Goal: Navigation & Orientation: Find specific page/section

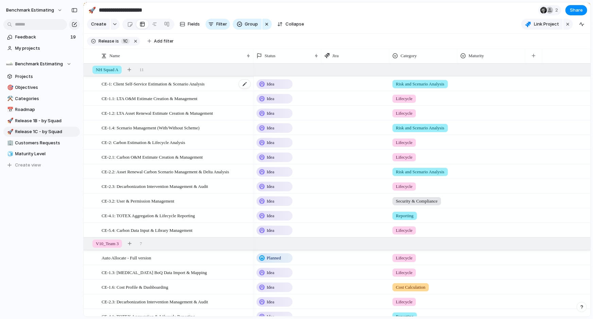
click at [155, 87] on span "CE-1: Client Self-Service Estimation & Scenario Analysis" at bounding box center [153, 84] width 103 height 8
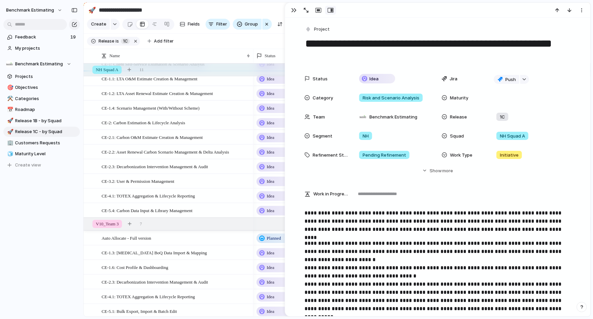
scroll to position [20, 0]
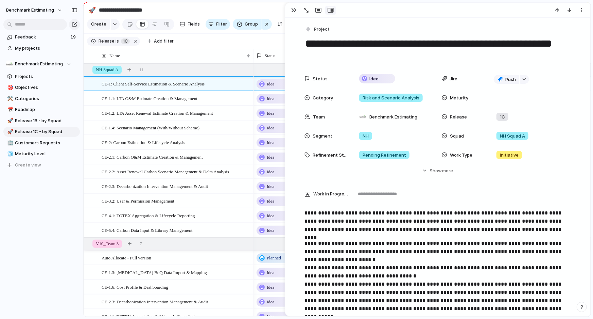
drag, startPoint x: 365, startPoint y: 46, endPoint x: 410, endPoint y: 49, distance: 44.7
click at [410, 49] on textarea "**********" at bounding box center [438, 50] width 266 height 28
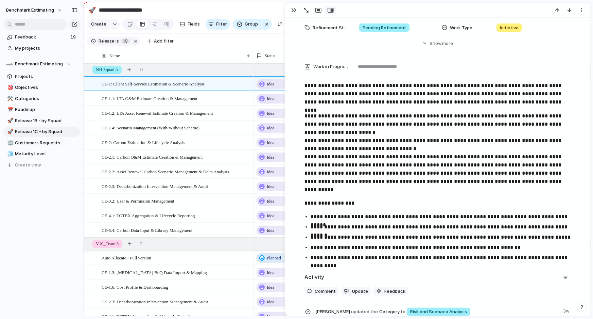
scroll to position [127, 0]
click at [188, 102] on span "CE-1.1: LTA O&M Estimate Creation & Management" at bounding box center [150, 98] width 96 height 8
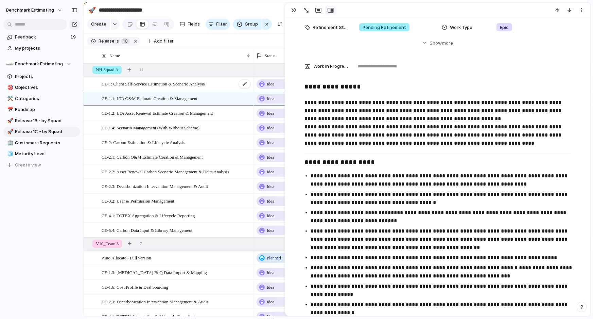
click at [183, 87] on span "CE-1: Client Self-Service Estimation & Scenario Analysis" at bounding box center [153, 84] width 103 height 8
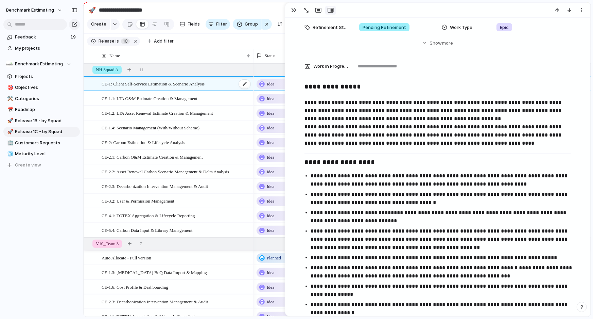
type textarea "**********"
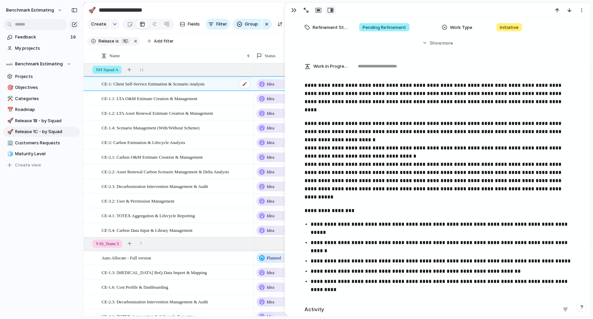
scroll to position [127, 0]
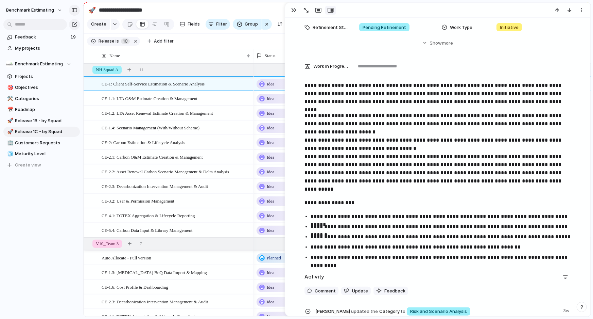
click at [72, 12] on div "button" at bounding box center [74, 10] width 6 height 5
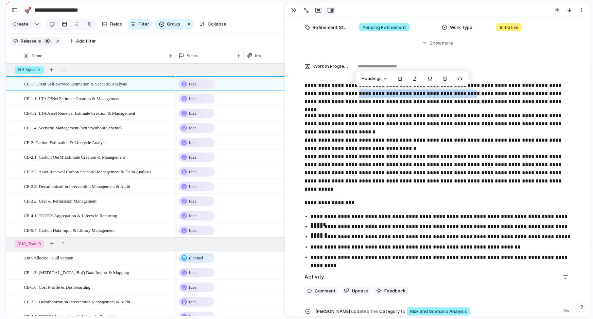
drag, startPoint x: 348, startPoint y: 96, endPoint x: 468, endPoint y: 94, distance: 119.3
click at [468, 94] on p "**********" at bounding box center [438, 93] width 266 height 24
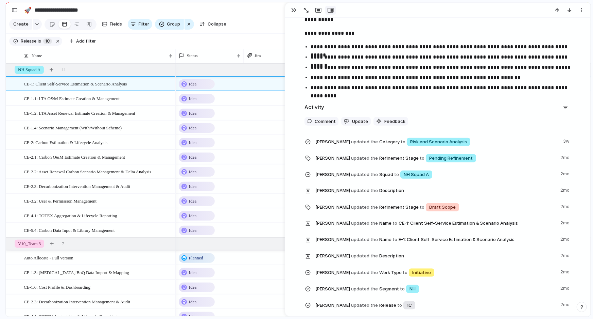
scroll to position [289, 0]
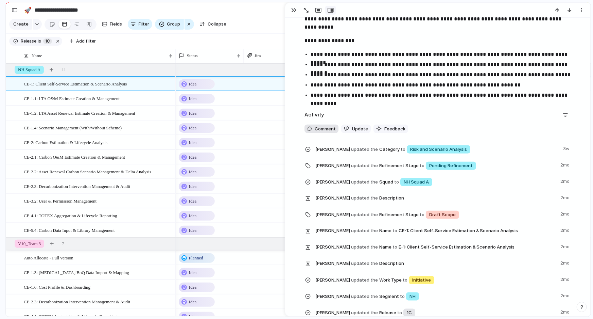
click at [323, 130] on span "Comment" at bounding box center [325, 128] width 21 height 7
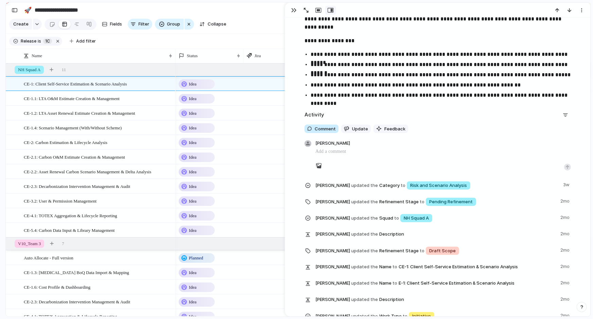
scroll to position [296, 0]
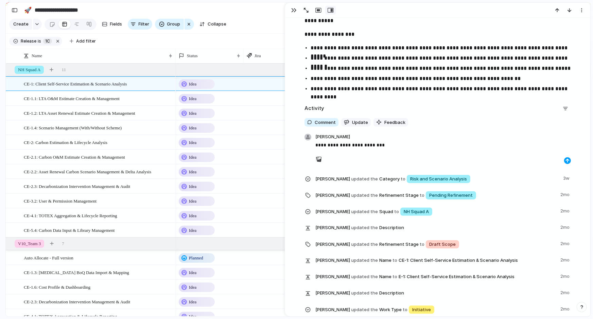
click at [566, 160] on div "button" at bounding box center [568, 160] width 4 height 4
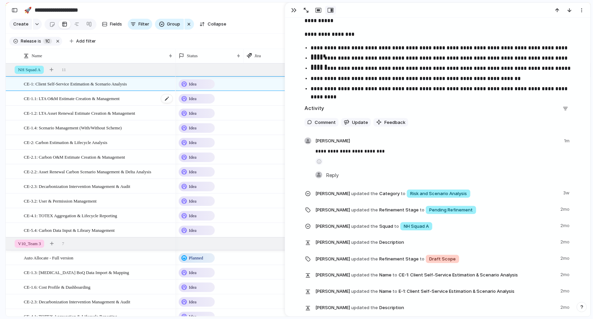
click at [133, 103] on div "CE-1.1: LTA O&M Estimate Creation & Management" at bounding box center [99, 98] width 150 height 14
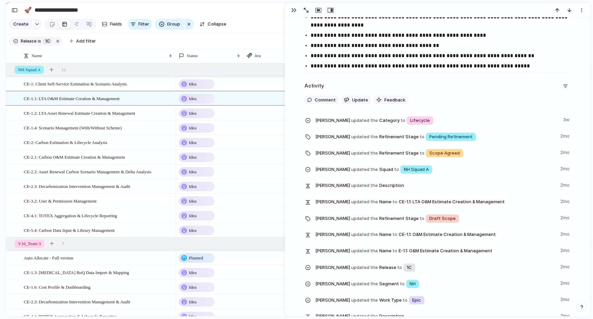
scroll to position [1122, 0]
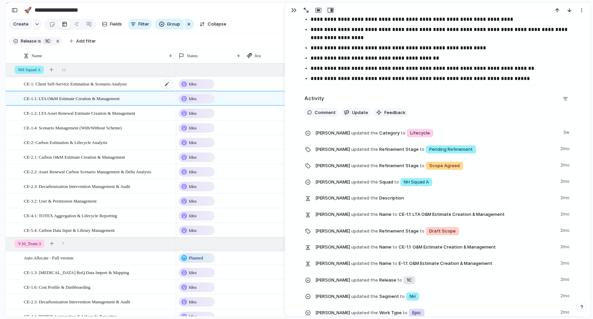
click at [124, 87] on span "CE-1: Client Self-Service Estimation & Scenario Analysis" at bounding box center [75, 84] width 103 height 8
type textarea "**********"
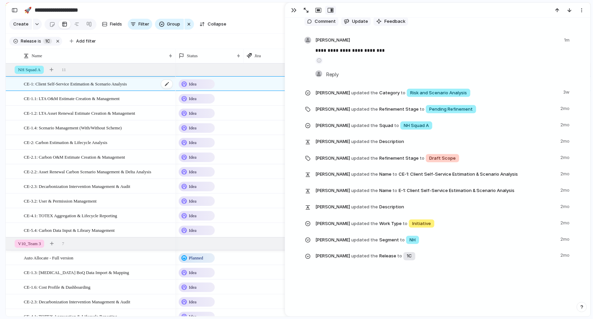
scroll to position [306, 0]
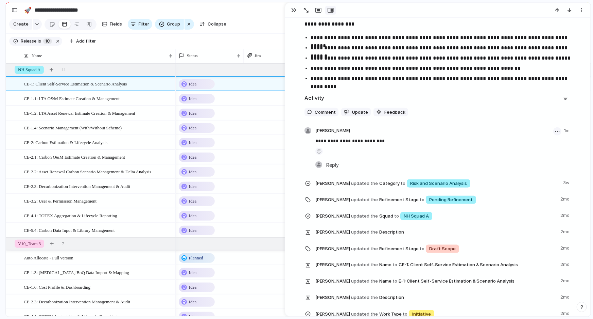
click at [555, 131] on div "button" at bounding box center [557, 131] width 4 height 1
click at [534, 156] on span "Delete" at bounding box center [536, 156] width 14 height 7
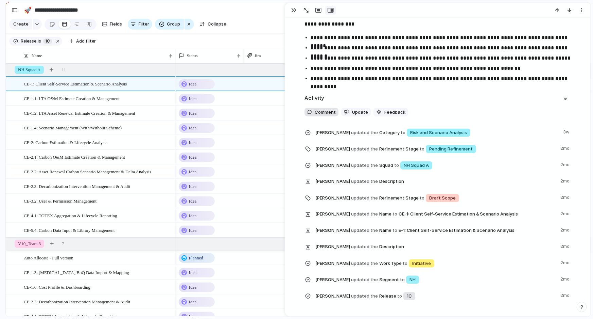
click at [321, 115] on span "Comment" at bounding box center [325, 112] width 21 height 7
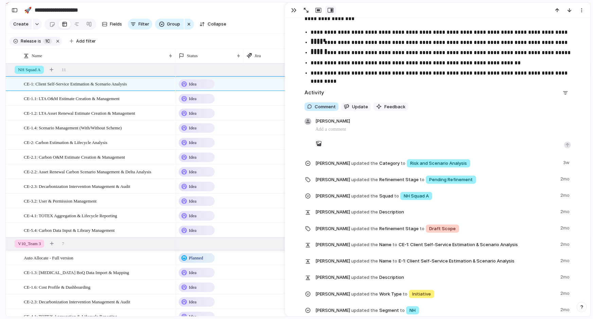
scroll to position [313, 0]
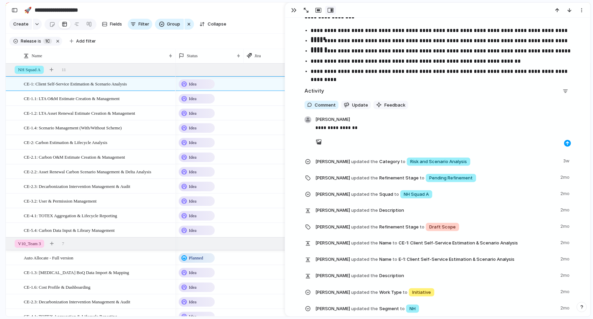
click at [564, 141] on button "button" at bounding box center [567, 143] width 7 height 7
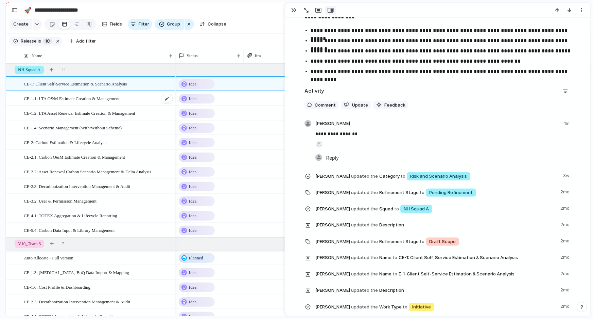
click at [113, 102] on span "CE-1.1: LTA O&M Estimate Creation & Management" at bounding box center [72, 98] width 96 height 8
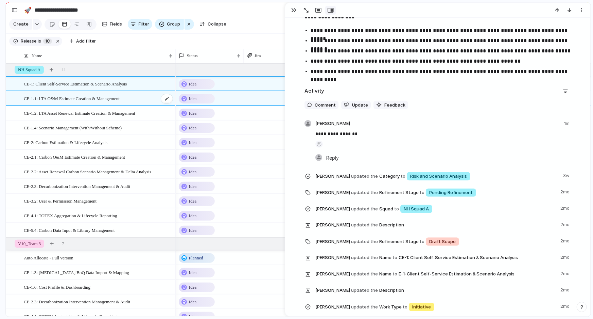
type textarea "**********"
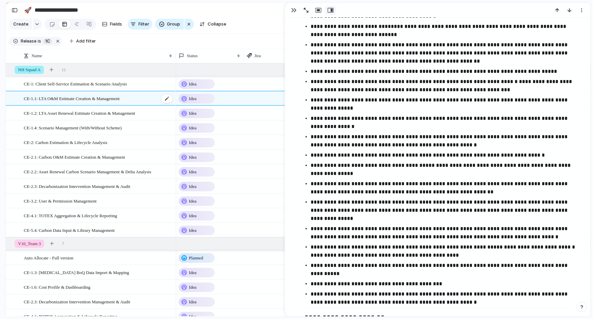
scroll to position [1130, 0]
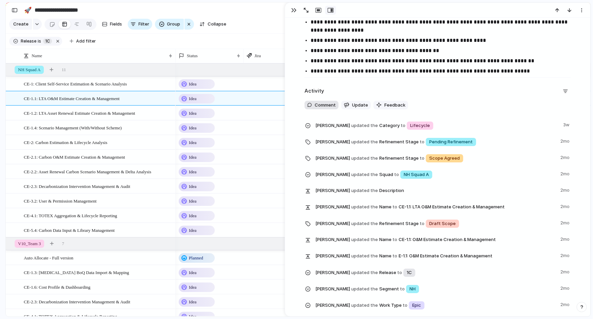
click at [315, 102] on span "Comment" at bounding box center [325, 105] width 21 height 7
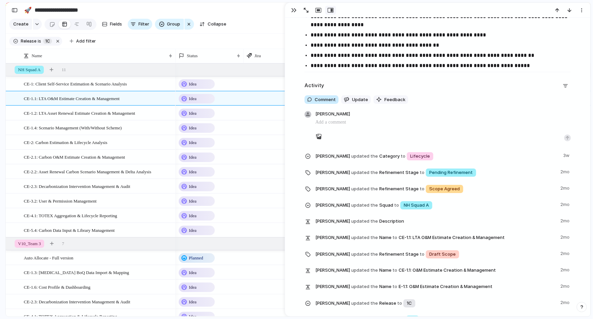
scroll to position [1137, 0]
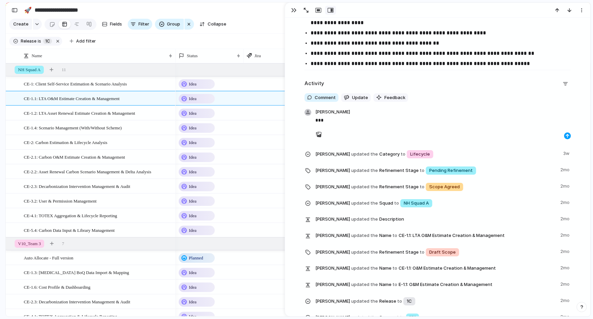
click at [566, 136] on div "button" at bounding box center [568, 136] width 4 height 4
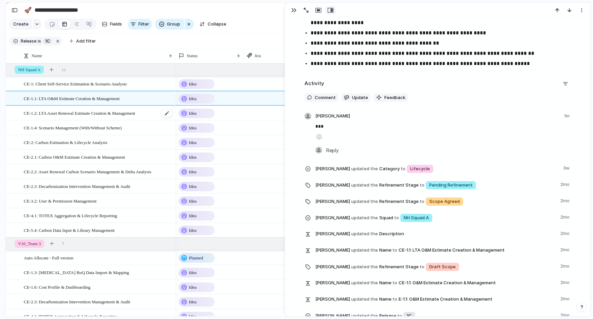
click at [87, 117] on span "CE-1.2: LTA Asset Renewal Estimate Creation & Management" at bounding box center [79, 113] width 111 height 8
type textarea "**********"
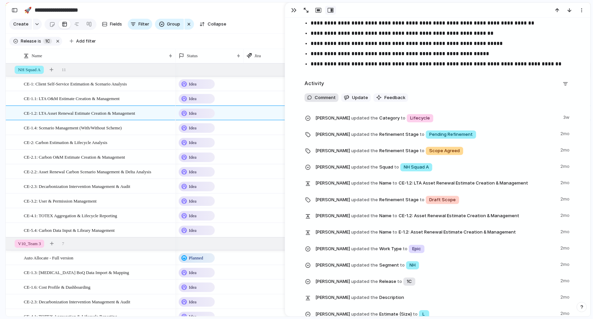
click at [315, 99] on span "Comment" at bounding box center [325, 97] width 21 height 7
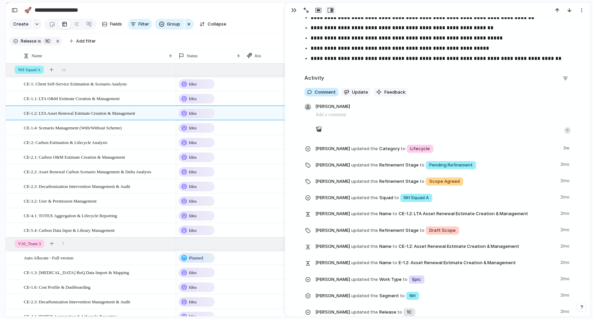
scroll to position [885, 0]
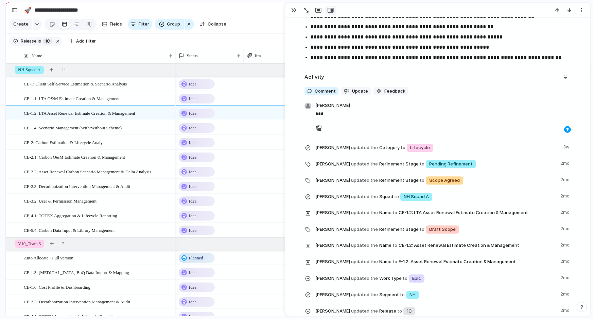
click at [566, 129] on div "button" at bounding box center [568, 129] width 4 height 4
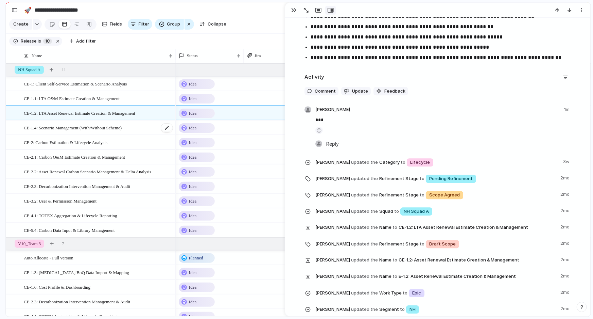
click at [106, 131] on span "CE-1.4: Scenario Management (With/Without Scheme)" at bounding box center [73, 127] width 98 height 8
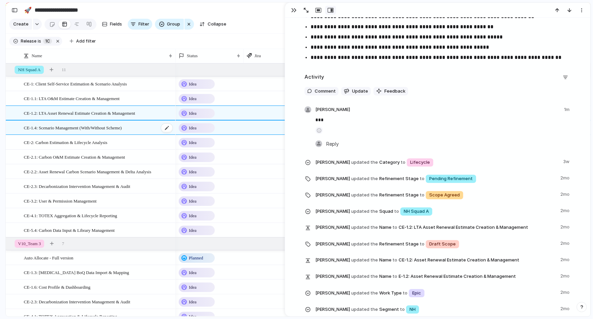
type textarea "**********"
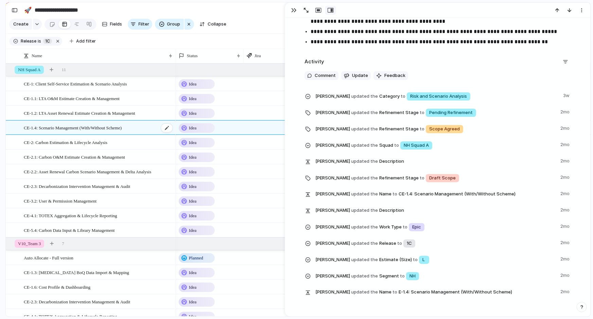
scroll to position [846, 0]
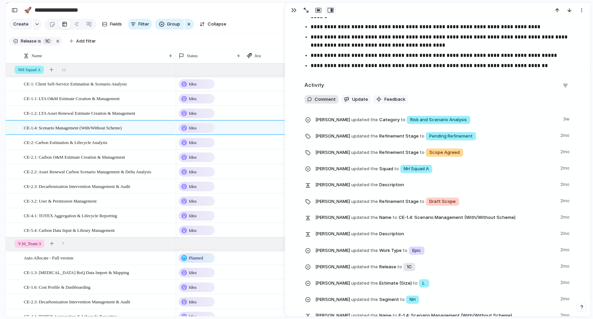
click at [333, 95] on button "Comment" at bounding box center [322, 99] width 34 height 9
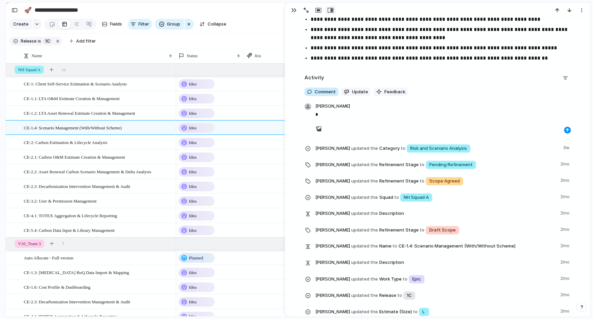
scroll to position [853, 0]
click at [566, 128] on div "button" at bounding box center [568, 130] width 4 height 4
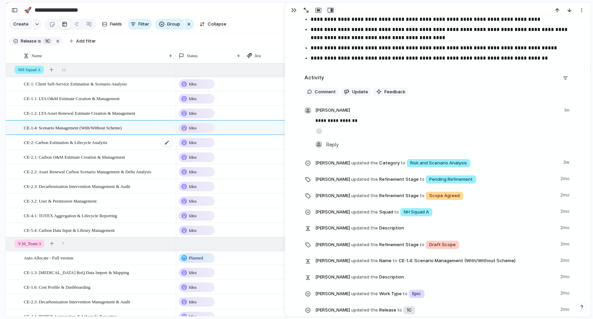
click at [72, 144] on span "CE-2: Carbon Estimation & Lifecycle Analysis" at bounding box center [66, 142] width 84 height 8
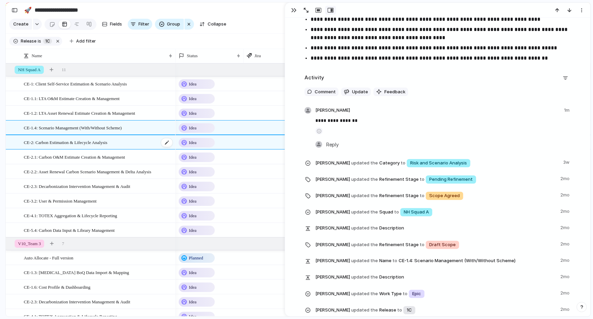
type textarea "**********"
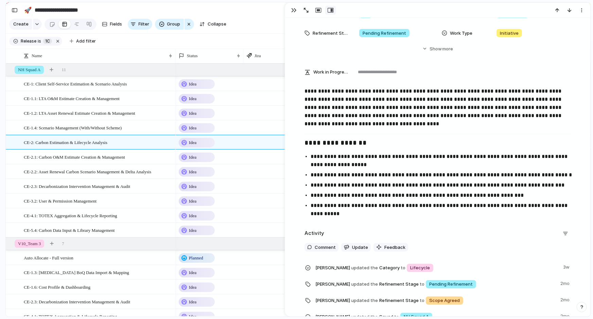
scroll to position [109, 0]
click at [326, 247] on span "Comment" at bounding box center [325, 246] width 21 height 7
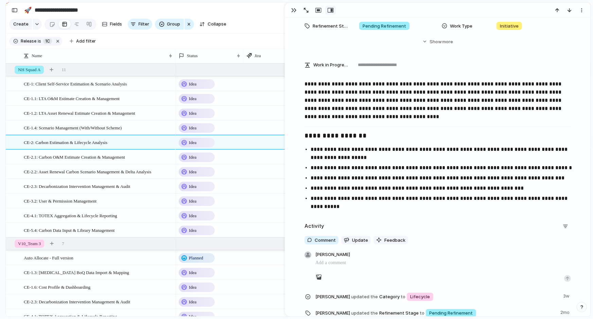
scroll to position [116, 0]
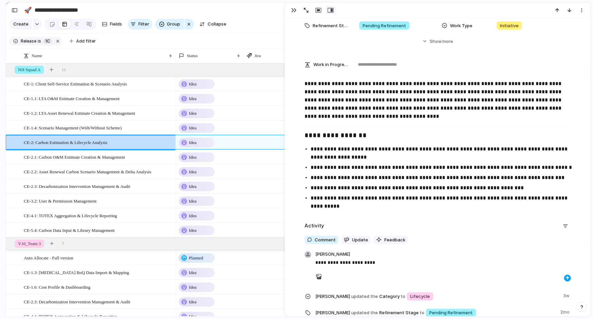
click at [566, 278] on div "button" at bounding box center [568, 278] width 4 height 4
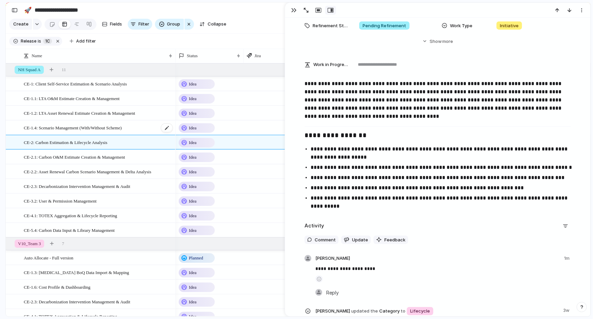
click at [113, 129] on span "CE-1.4: Scenario Management (With/Without Scheme)" at bounding box center [73, 127] width 98 height 8
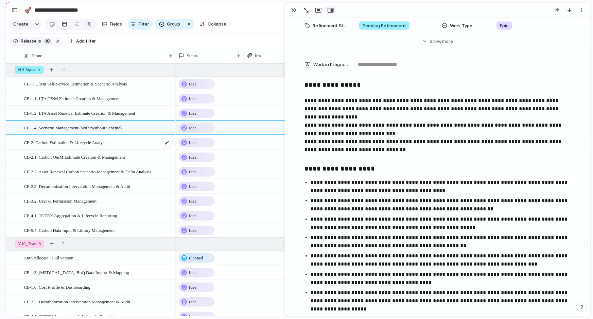
click at [107, 146] on span "CE-2: Carbon Estimation & Lifecycle Analysis" at bounding box center [66, 142] width 84 height 8
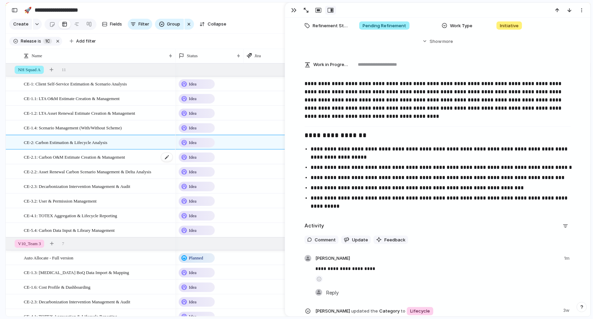
click at [69, 160] on span "CE-2.1: Carbon O&M Estimate Creation & Management" at bounding box center [74, 157] width 101 height 8
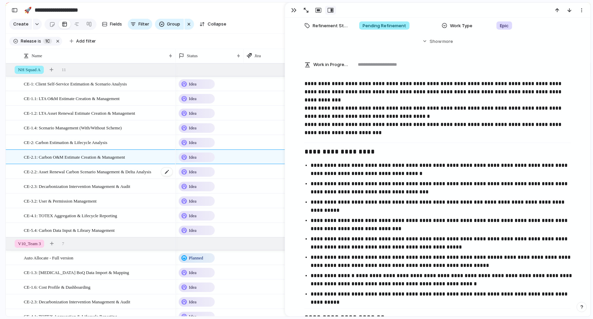
click at [65, 178] on div "CE-2.2: Asset Renewal Carbon Scenario Management & Delta Analysis" at bounding box center [99, 172] width 150 height 14
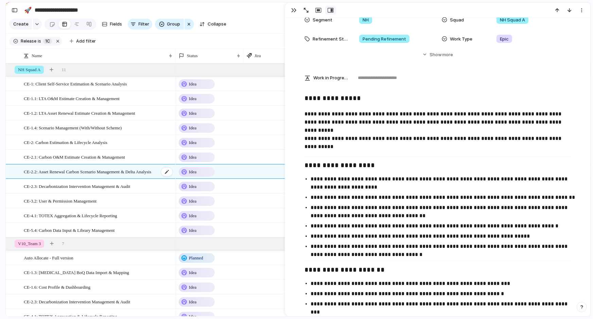
scroll to position [129, 0]
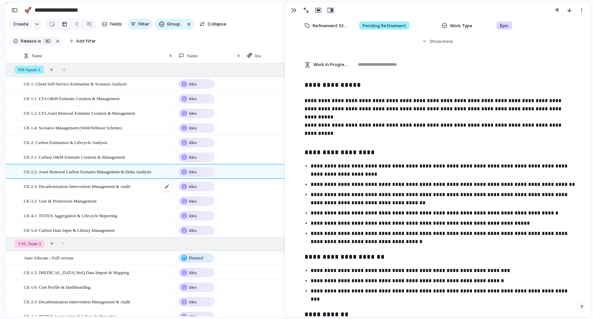
click at [64, 189] on span "CE-2.3: Decarbonization Intervention Management & Audit" at bounding box center [77, 186] width 106 height 8
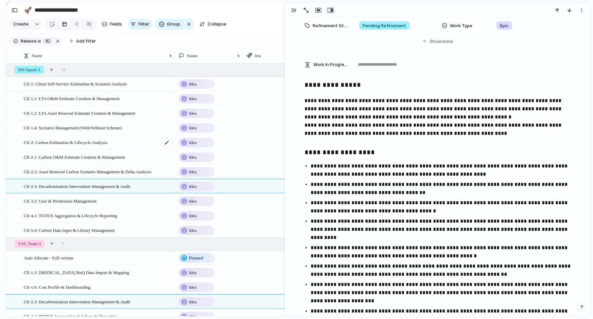
click at [72, 149] on div "CE-2: Carbon Estimation & Lifecycle Analysis" at bounding box center [99, 142] width 150 height 14
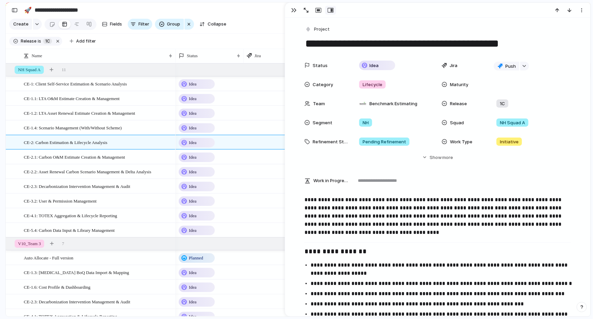
drag, startPoint x: 332, startPoint y: 45, endPoint x: 545, endPoint y: 54, distance: 213.0
click at [545, 54] on div "**********" at bounding box center [437, 317] width 305 height 599
click at [87, 160] on span "CE-2.1: Carbon O&M Estimate Creation & Management" at bounding box center [74, 157] width 101 height 8
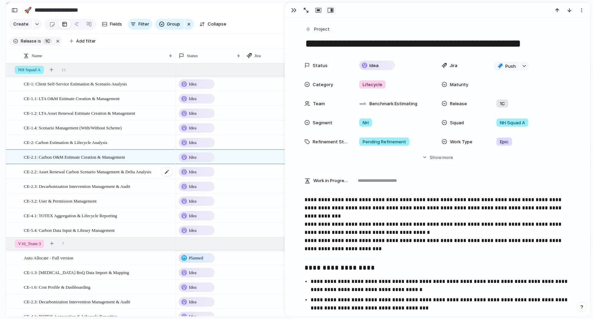
click at [90, 175] on span "CE-2.2: Asset Renewal Carbon Scenario Management & Delta Analysis" at bounding box center [87, 171] width 127 height 8
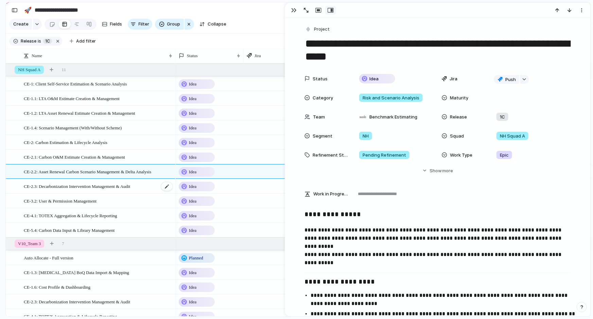
click at [89, 190] on span "CE-2.3: Decarbonization Intervention Management & Audit" at bounding box center [77, 186] width 106 height 8
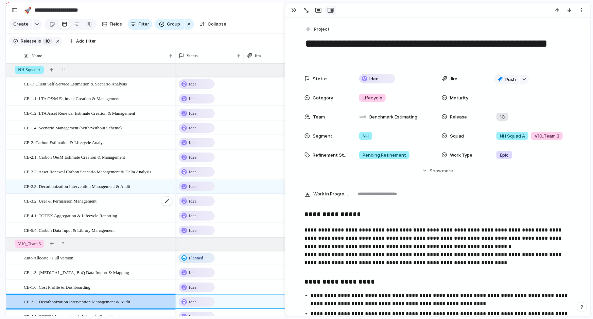
click at [68, 197] on div "CE-3.2: User & Permission Management" at bounding box center [99, 201] width 150 height 14
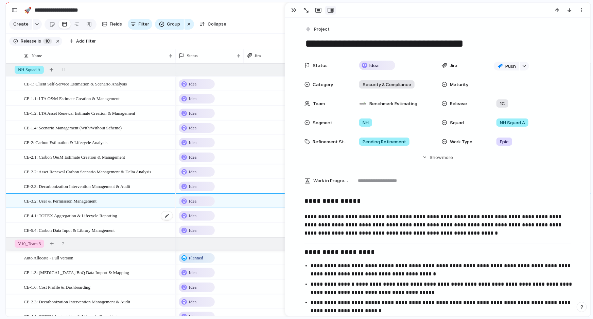
scroll to position [3, 0]
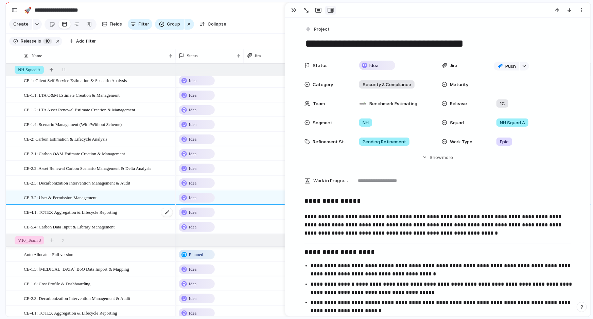
click at [85, 216] on span "CE-4.1: TOTEX Aggregation & Lifecycle Reporting" at bounding box center [70, 212] width 93 height 8
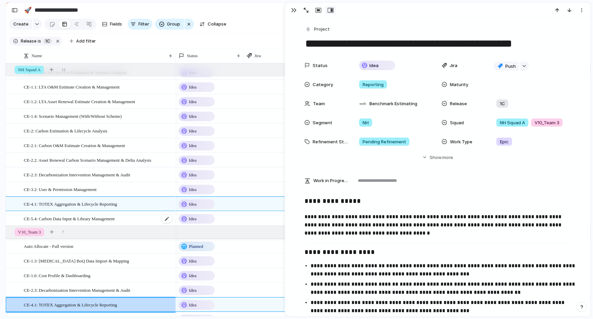
click at [109, 222] on span "CE-5.4: Carbon Data Input & Library Management" at bounding box center [69, 218] width 91 height 8
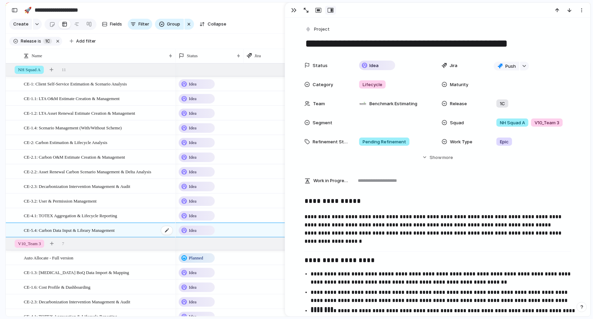
click at [73, 231] on span "CE-5.4: Carbon Data Input & Library Management" at bounding box center [69, 230] width 91 height 8
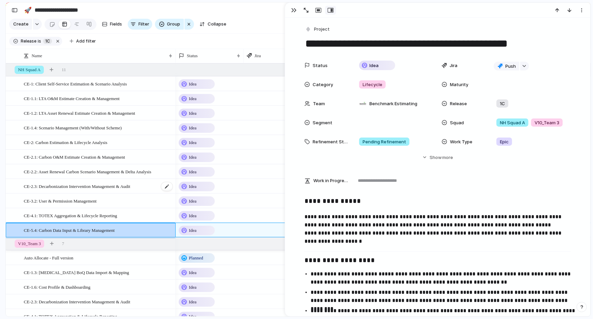
scroll to position [84, 0]
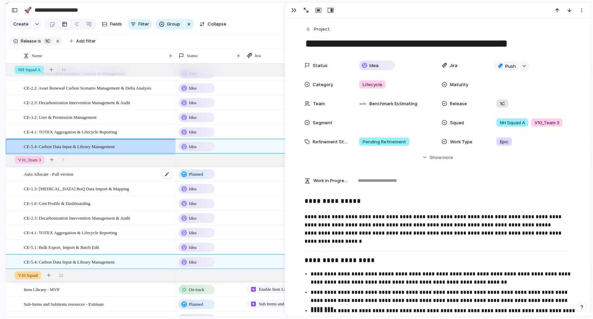
click at [98, 176] on div "Auto Allocate - Full version" at bounding box center [99, 174] width 150 height 14
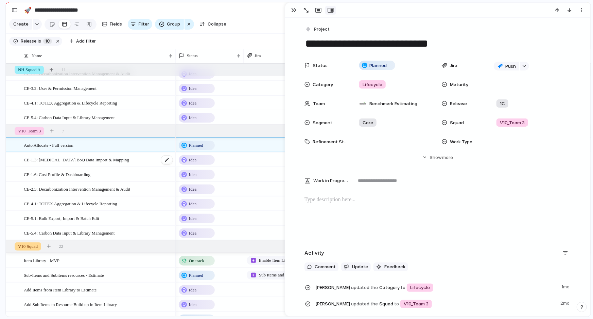
click at [88, 163] on span "CE-1.3: [MEDICAL_DATA] BoQ Data Import & Mapping" at bounding box center [76, 159] width 105 height 8
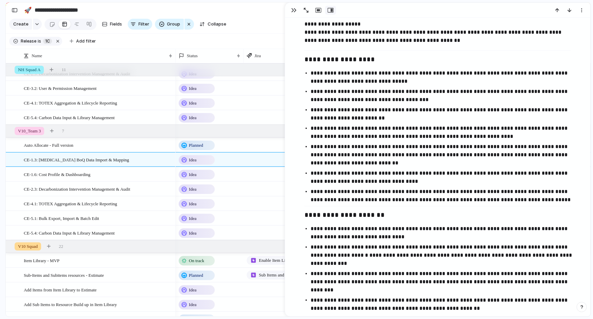
scroll to position [217, 0]
drag, startPoint x: 307, startPoint y: 172, endPoint x: 367, endPoint y: 169, distance: 60.2
click at [367, 169] on ul "**********" at bounding box center [437, 136] width 279 height 135
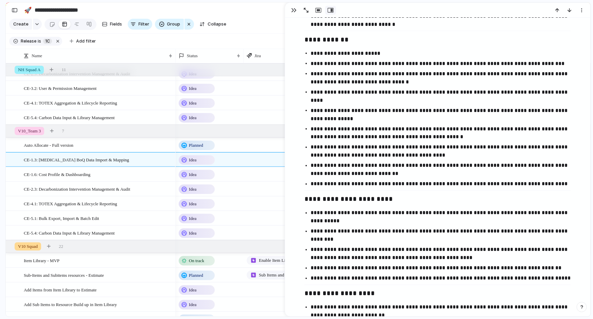
scroll to position [525, 0]
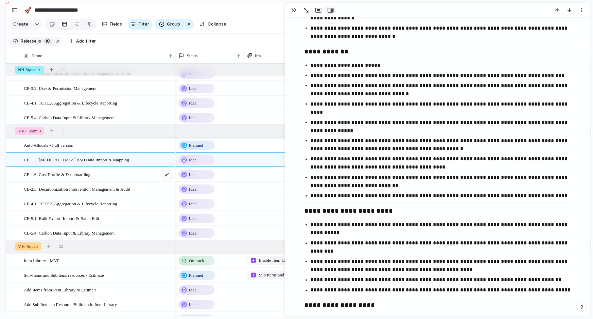
click at [99, 176] on div "CE-1.6: Cost Profile & Dashboarding" at bounding box center [99, 174] width 150 height 14
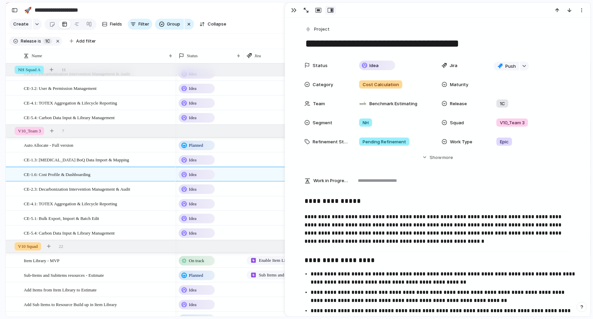
drag, startPoint x: 302, startPoint y: 45, endPoint x: 336, endPoint y: 44, distance: 34.0
click at [336, 44] on textarea "**********" at bounding box center [438, 43] width 266 height 14
click at [72, 192] on span "CE-2.3: Decarbonization Intervention Management & Audit" at bounding box center [77, 189] width 106 height 8
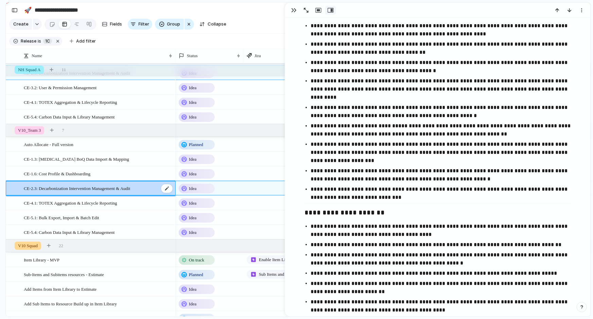
scroll to position [113, 0]
click at [70, 210] on div "CE-4.1: TOTEX Aggregation & Lifecycle Reporting" at bounding box center [99, 203] width 150 height 14
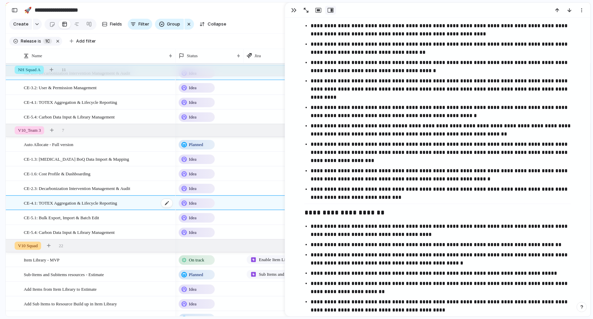
type textarea "**********"
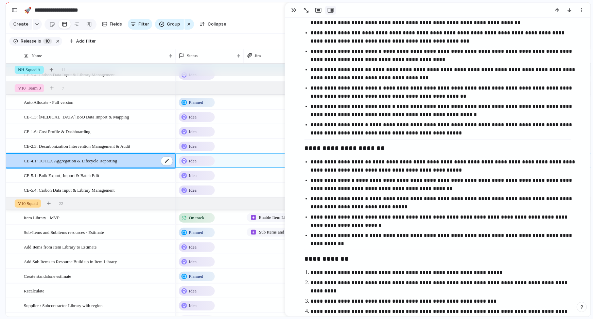
scroll to position [155, 0]
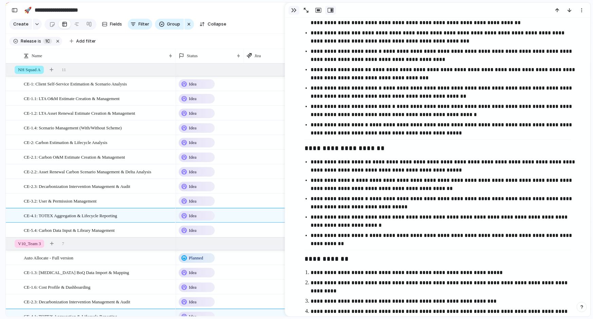
click at [293, 10] on div "button" at bounding box center [293, 9] width 5 height 5
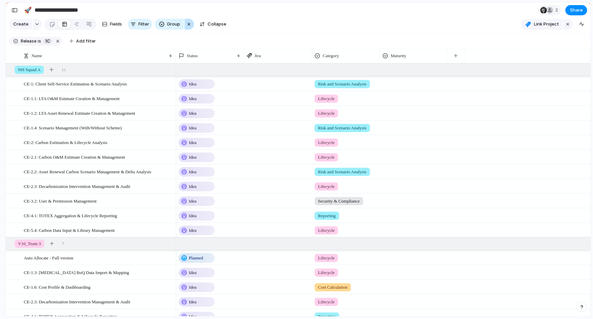
click at [187, 28] on div "button" at bounding box center [188, 24] width 5 height 8
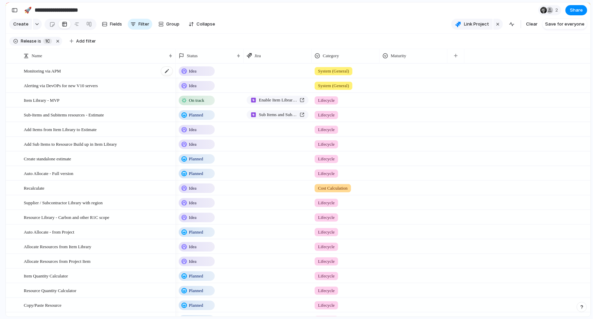
click at [80, 70] on div "Monitoring via APM" at bounding box center [99, 71] width 150 height 14
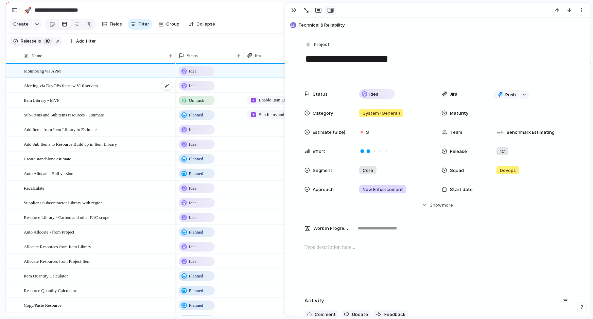
click at [68, 89] on span "Alerting via DevOPs for new V10 servers" at bounding box center [61, 85] width 74 height 8
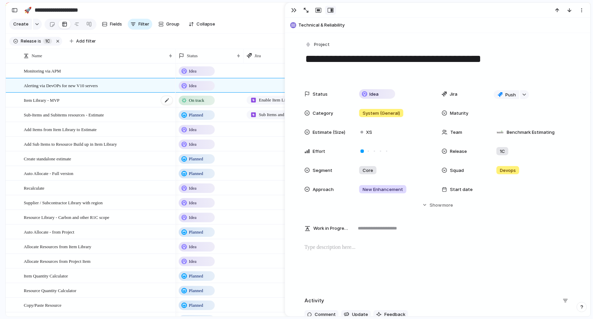
click at [65, 107] on div "Item Library - MVP" at bounding box center [99, 100] width 150 height 14
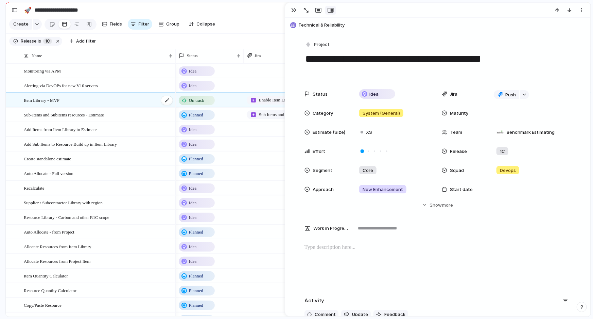
type textarea "**********"
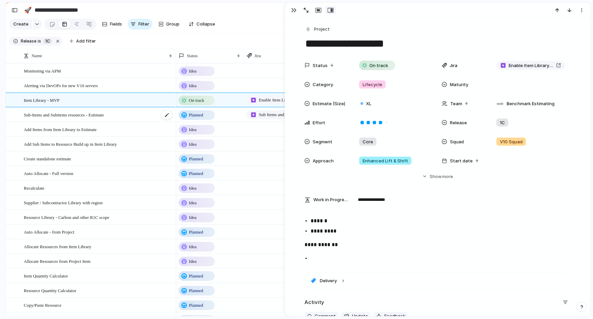
click at [64, 118] on span "Sub-Items and Subitems resources - Estimate" at bounding box center [64, 114] width 80 height 8
type textarea "**********"
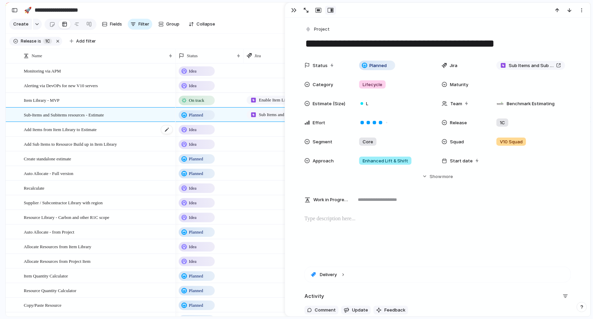
click at [63, 131] on span "Add Items from Item Library to Estimate" at bounding box center [60, 129] width 73 height 8
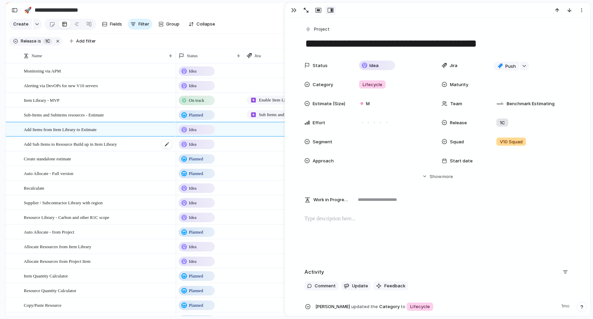
click at [63, 148] on span "Add Sub Items to Resource Build up in Item Library" at bounding box center [70, 144] width 93 height 8
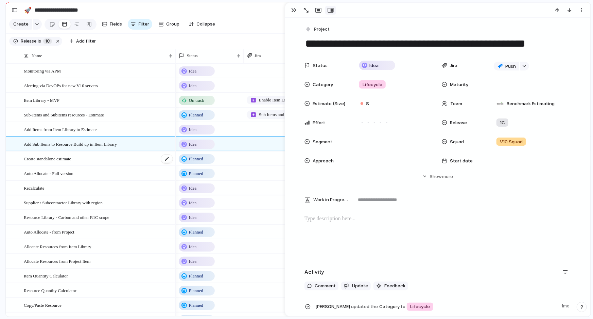
click at [61, 162] on span "Create standalone estimate" at bounding box center [47, 158] width 47 height 8
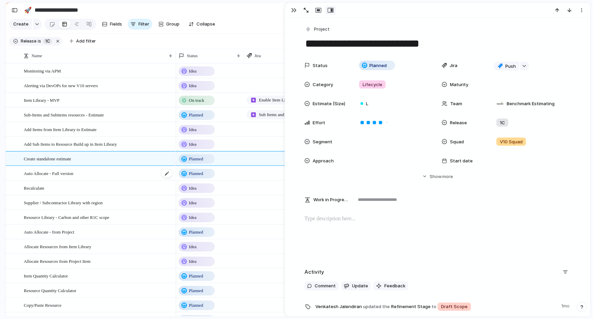
click at [58, 176] on span "Auto Allocate - Full version" at bounding box center [49, 173] width 50 height 8
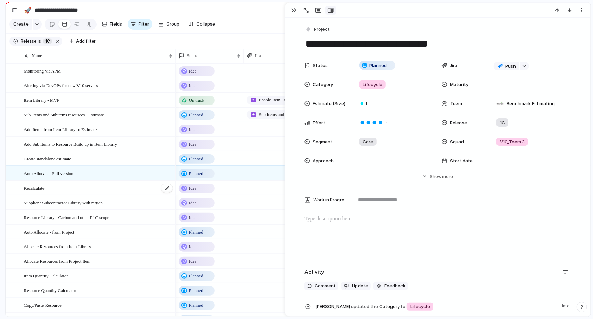
click at [54, 192] on div "Recalculate" at bounding box center [99, 188] width 150 height 14
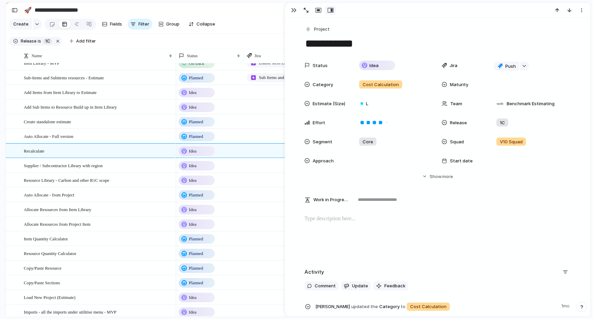
click at [319, 48] on textarea "**********" at bounding box center [438, 43] width 266 height 14
click at [94, 168] on span "Supplier / Subcontractor Library with region" at bounding box center [63, 165] width 79 height 8
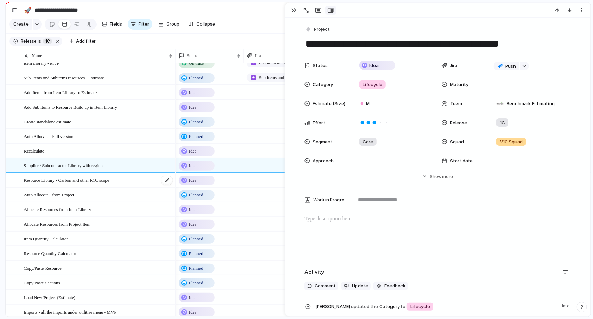
click at [96, 184] on span "Resource Library - Carbon and other R1C scope" at bounding box center [67, 180] width 86 height 8
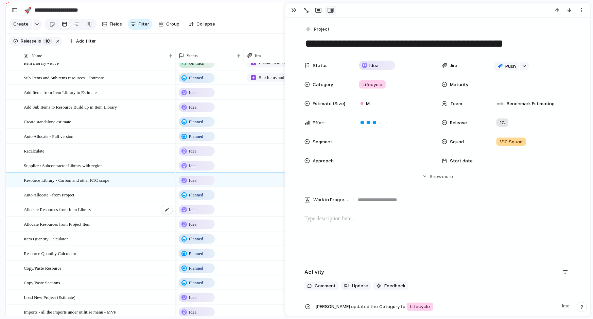
click at [86, 207] on div "Allocate Resources from Item Library" at bounding box center [99, 209] width 150 height 14
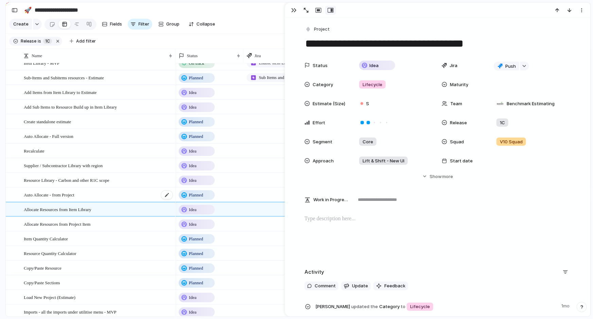
click at [84, 202] on div "Auto Allocate - from Project" at bounding box center [99, 195] width 150 height 14
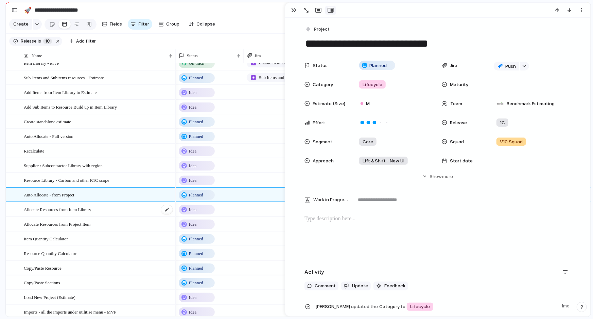
scroll to position [69, 0]
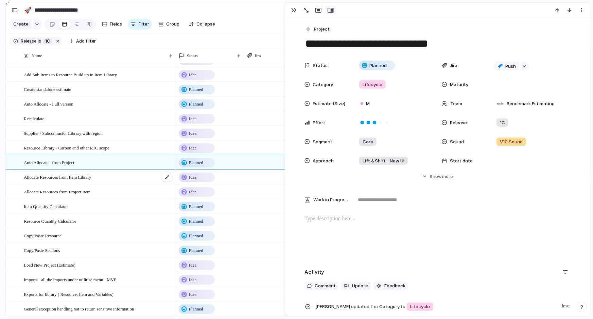
click at [82, 180] on span "Allocate Resources from Item Library" at bounding box center [58, 177] width 68 height 8
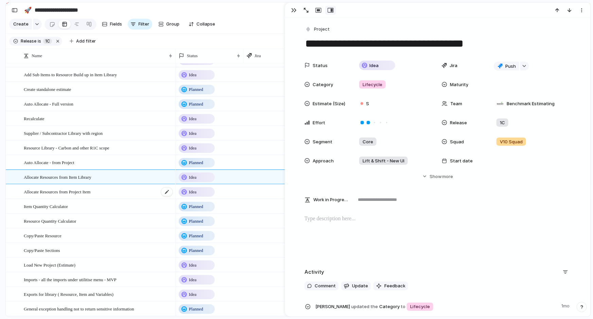
click at [81, 191] on div "Allocate Resources from Project Item" at bounding box center [99, 192] width 150 height 14
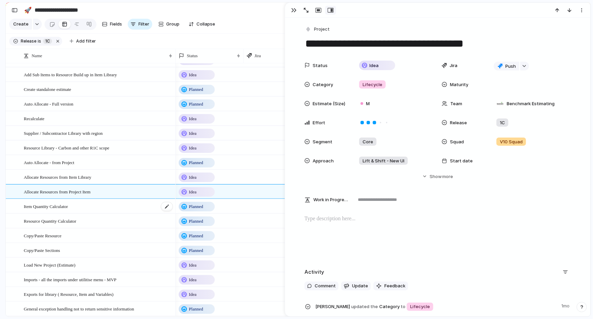
click at [75, 209] on div "Item Quantity Calculator" at bounding box center [99, 206] width 150 height 14
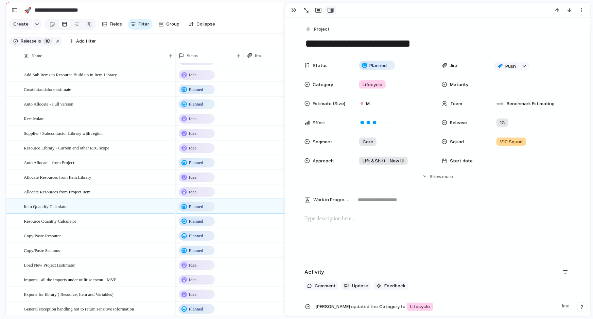
click at [350, 44] on textarea "**********" at bounding box center [438, 43] width 266 height 14
click at [88, 224] on div "Resource Quantity Calculator" at bounding box center [99, 221] width 150 height 14
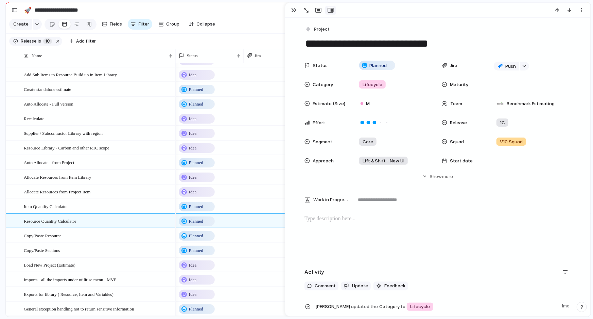
click at [352, 49] on textarea "**********" at bounding box center [438, 43] width 266 height 14
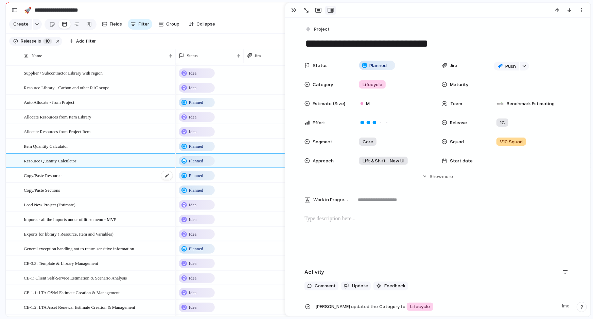
click at [69, 177] on div "Copy/Paste Resource" at bounding box center [99, 175] width 150 height 14
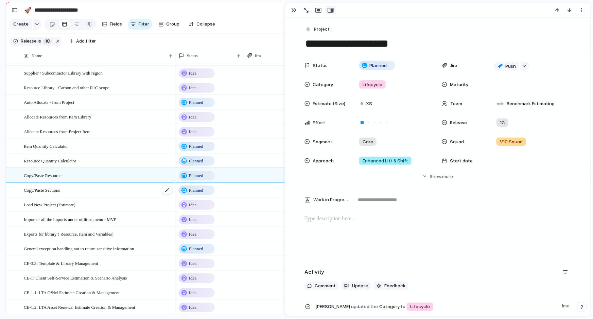
click at [68, 193] on div "Copy/Paste Sections" at bounding box center [99, 190] width 150 height 14
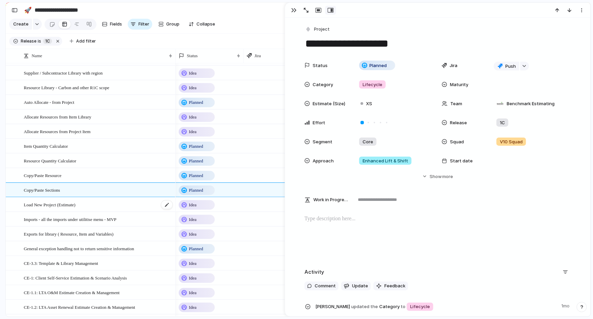
click at [68, 208] on span "Load New Project (Estimate)" at bounding box center [50, 204] width 52 height 8
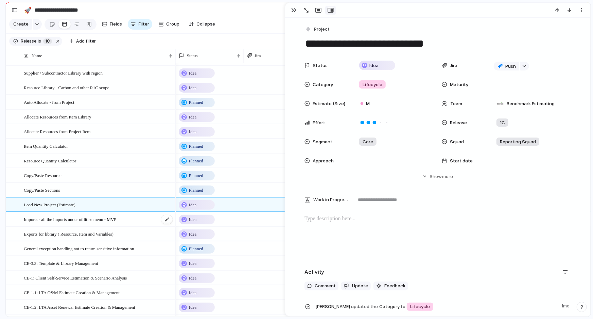
click at [66, 226] on div "Imports - all the imports under utilitise menu - MVP" at bounding box center [99, 219] width 150 height 14
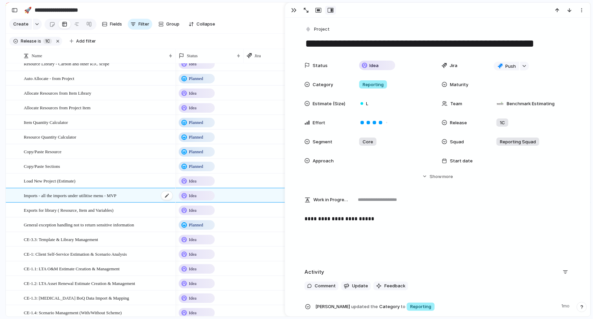
scroll to position [153, 0]
click at [67, 211] on span "Exports for library ( Resource, Item and Variables)" at bounding box center [69, 210] width 90 height 8
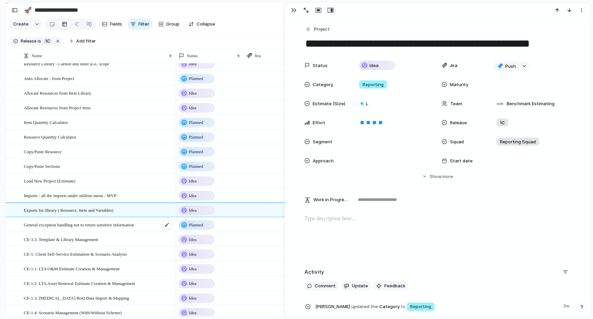
click at [64, 231] on div "General exception handling not to return sensitive information" at bounding box center [99, 225] width 150 height 14
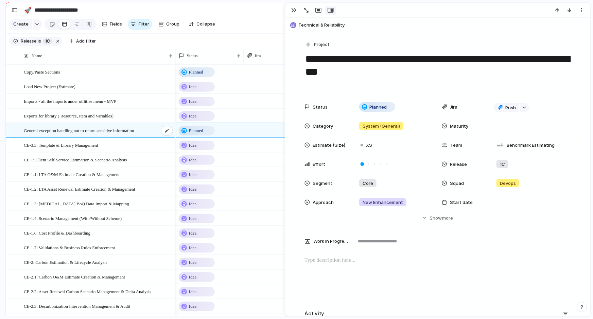
scroll to position [248, 0]
click at [63, 148] on span "CE-3.3: Template & Library Management" at bounding box center [61, 144] width 74 height 8
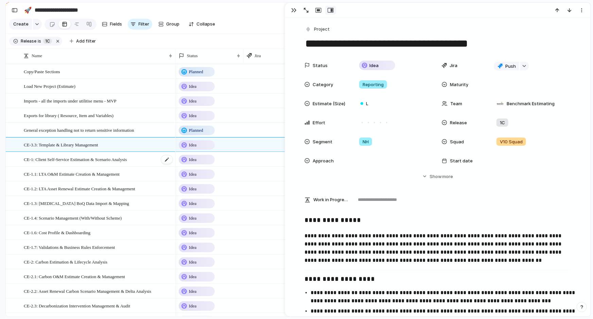
click at [65, 163] on span "CE-1: Client Self-Service Estimation & Scenario Analysis" at bounding box center [75, 159] width 103 height 8
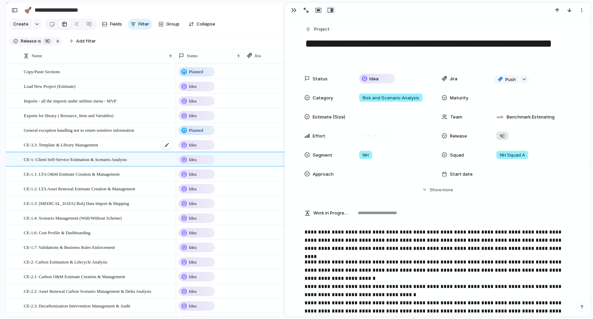
click at [83, 147] on span "CE-3.3: Template & Library Management" at bounding box center [61, 144] width 74 height 8
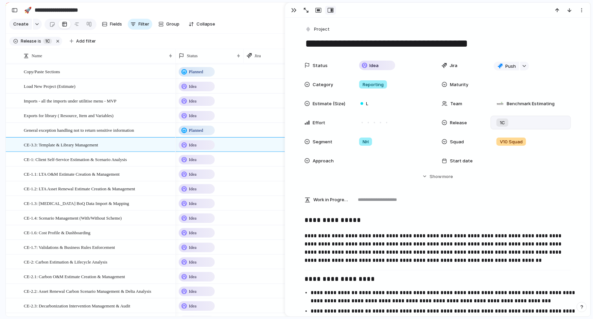
click at [515, 121] on div "1C" at bounding box center [531, 122] width 74 height 7
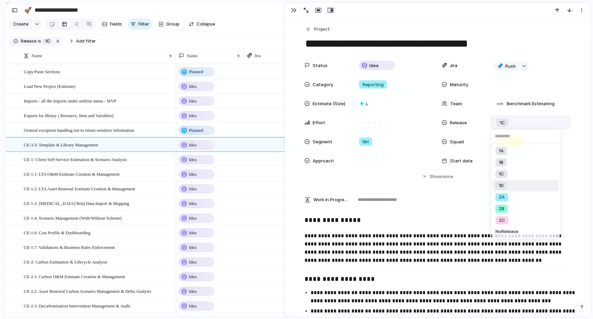
click at [508, 187] on li "1D" at bounding box center [526, 185] width 66 height 12
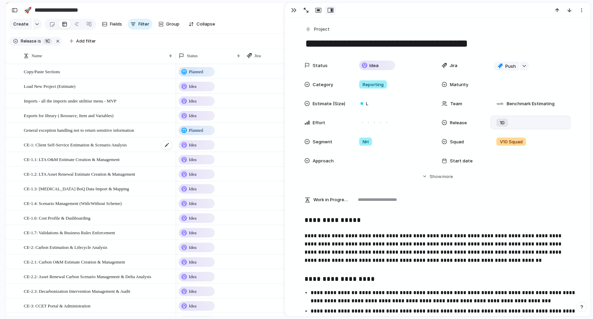
click at [127, 148] on span "CE-1: Client Self-Service Estimation & Scenario Analysis" at bounding box center [75, 144] width 103 height 8
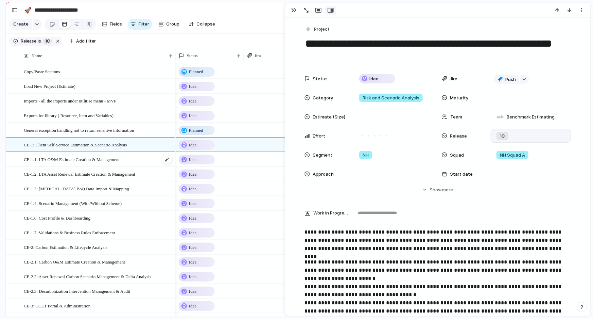
click at [101, 159] on span "CE-1.1: LTA O&M Estimate Creation & Management" at bounding box center [72, 159] width 96 height 8
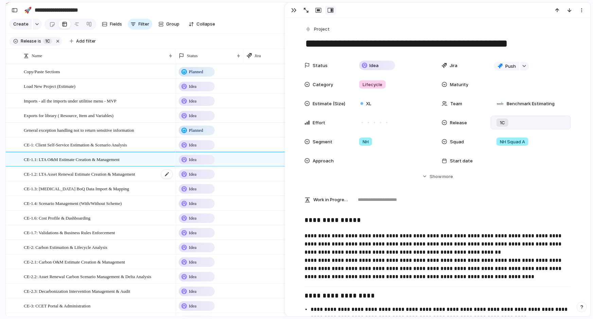
click at [80, 177] on span "CE-1.2: LTA Asset Renewal Estimate Creation & Management" at bounding box center [79, 174] width 111 height 8
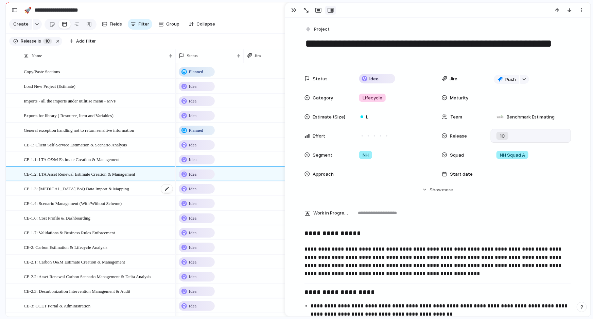
click at [73, 190] on span "CE-1.3: [MEDICAL_DATA] BoQ Data Import & Mapping" at bounding box center [76, 188] width 105 height 8
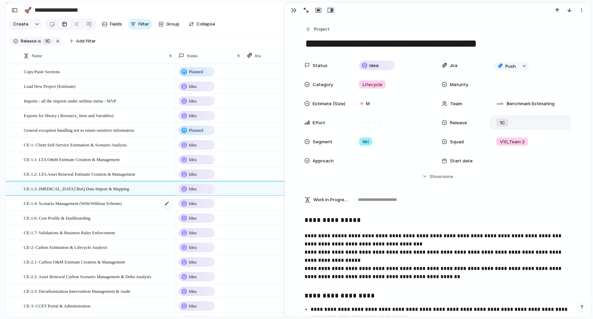
click at [66, 207] on span "CE-1.4: Scenario Management (With/Without Scheme)" at bounding box center [73, 203] width 98 height 8
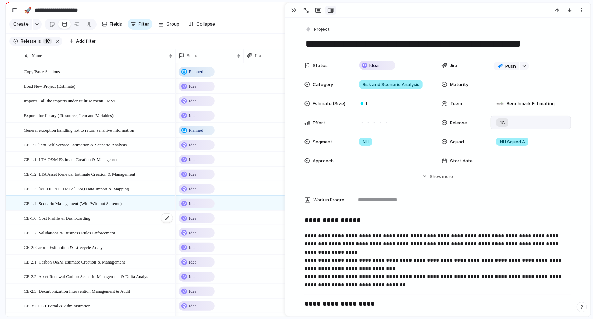
click at [61, 221] on span "CE-1.6: Cost Profile & Dashboarding" at bounding box center [57, 217] width 67 height 8
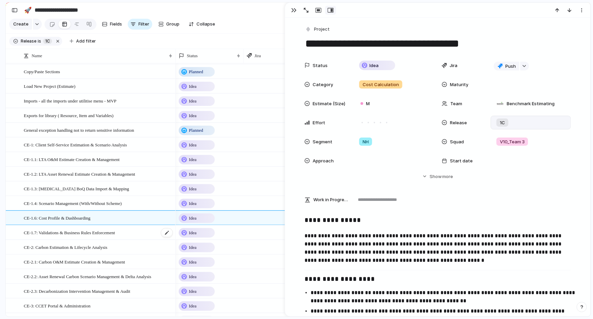
click at [61, 239] on div "CE-1.7: Validations & Business Rules Enforcement" at bounding box center [99, 232] width 150 height 14
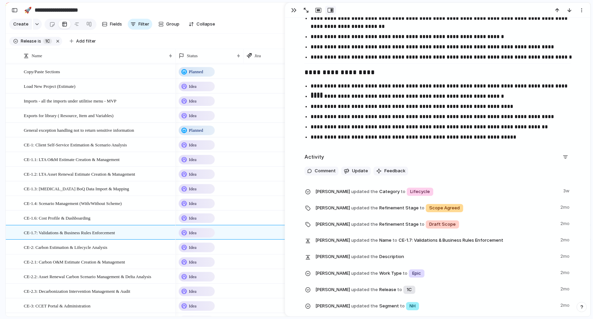
scroll to position [787, 0]
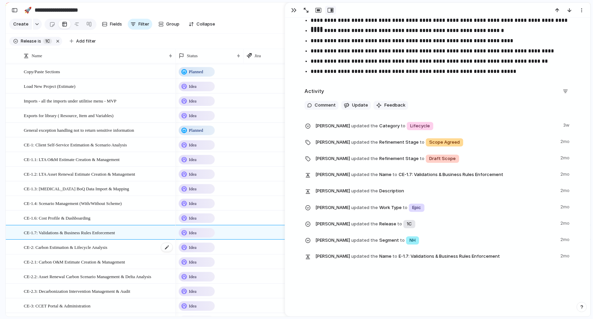
click at [107, 250] on span "CE-2: Carbon Estimation & Lifecycle Analysis" at bounding box center [66, 247] width 84 height 8
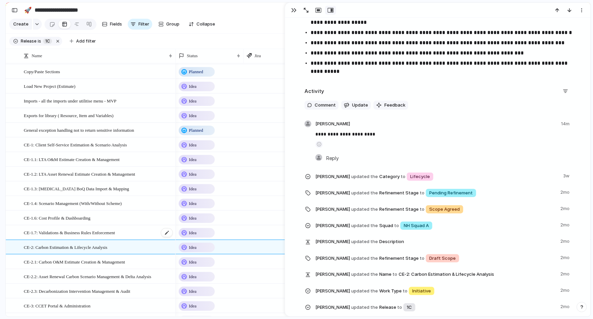
click at [113, 233] on span "CE-1.7: Validations & Business Rules Enforcement" at bounding box center [69, 232] width 91 height 8
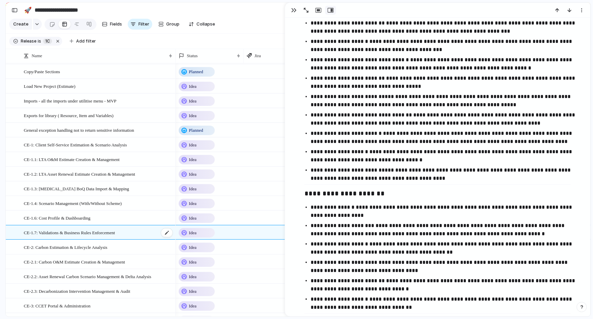
scroll to position [787, 0]
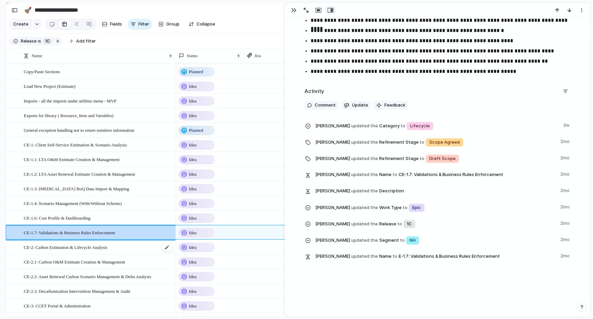
click at [66, 247] on span "CE-2: Carbon Estimation & Lifecycle Analysis" at bounding box center [66, 247] width 84 height 8
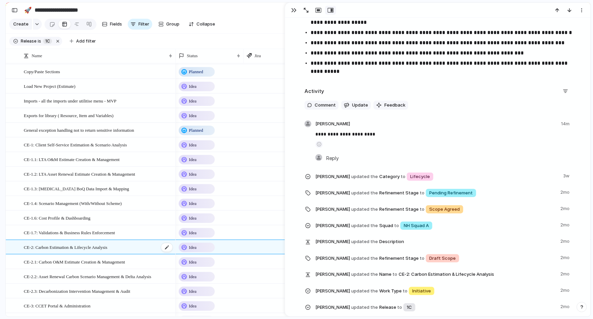
scroll to position [327, 0]
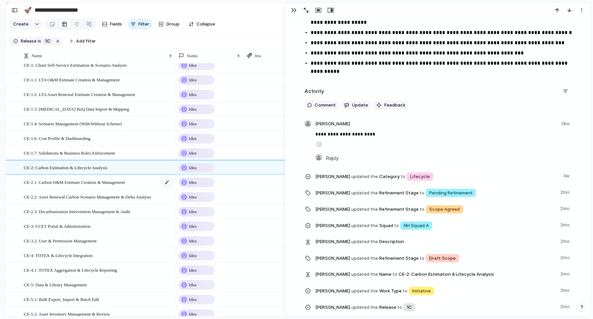
click at [69, 189] on div "CE-2.1: Carbon O&M Estimate Creation & Management" at bounding box center [99, 182] width 150 height 14
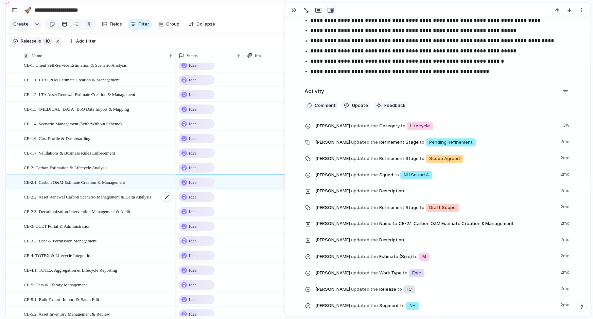
click at [69, 200] on span "CE-2.2: Asset Renewal Carbon Scenario Management & Delta Analysis" at bounding box center [87, 196] width 127 height 8
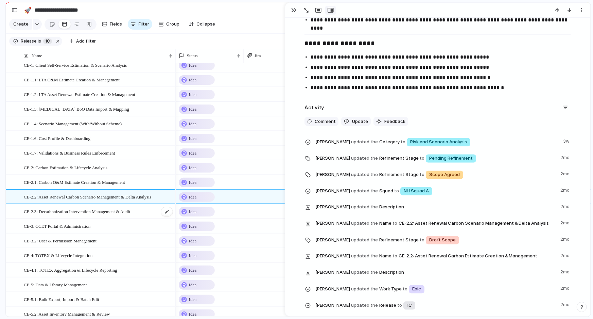
click at [70, 213] on span "CE-2.3: Decarbonization Intervention Management & Audit" at bounding box center [77, 211] width 106 height 8
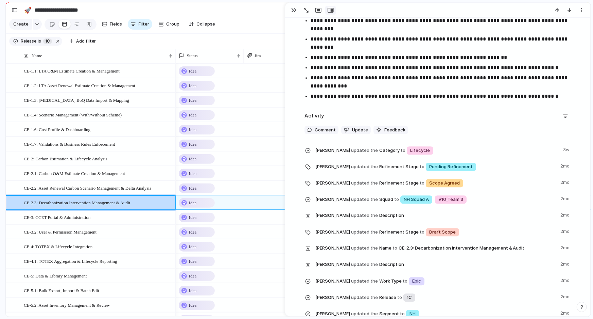
scroll to position [337, 0]
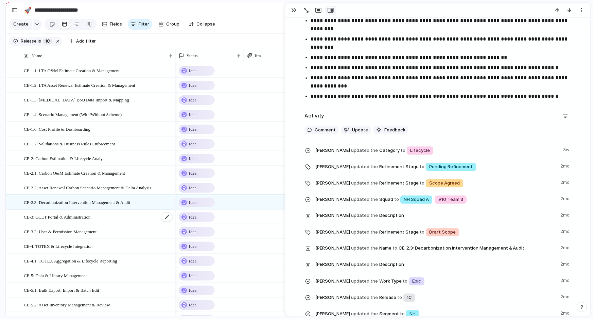
click at [52, 220] on span "CE-3: CCET Portal & Administration" at bounding box center [57, 216] width 67 height 8
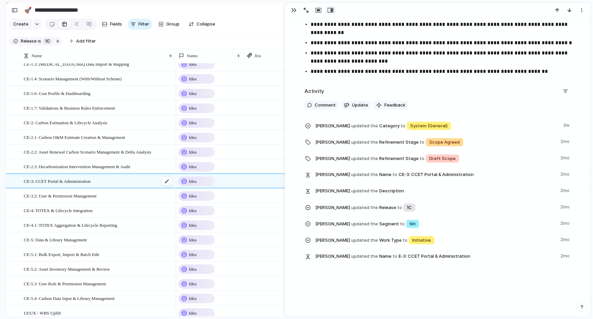
scroll to position [373, 0]
click at [62, 197] on span "CE-3.2: User & Permission Management" at bounding box center [60, 195] width 73 height 8
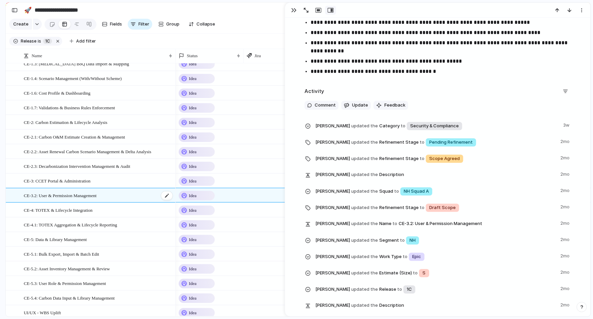
click at [89, 192] on div "CE-3.2: User & Permission Management" at bounding box center [99, 195] width 150 height 14
click at [89, 188] on div "CE-3: CCET Portal & Administration" at bounding box center [99, 181] width 150 height 14
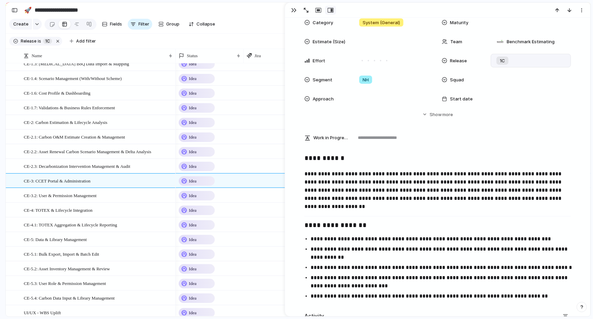
scroll to position [106, 0]
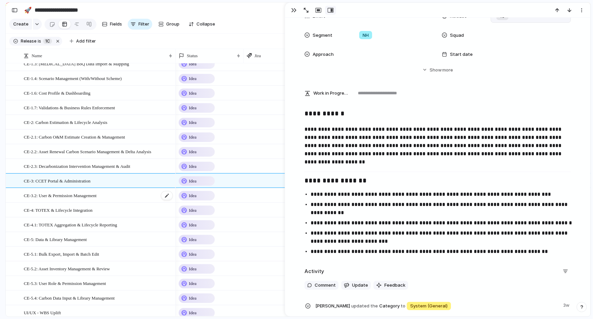
click at [88, 197] on span "CE-3.2: User & Permission Management" at bounding box center [60, 195] width 73 height 8
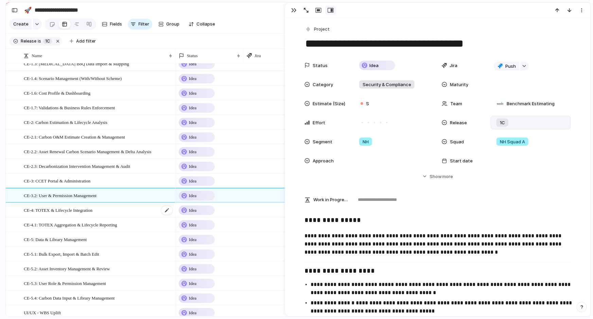
click at [78, 213] on span "CE-4: TOTEX & Lifecycle Integration" at bounding box center [58, 210] width 69 height 8
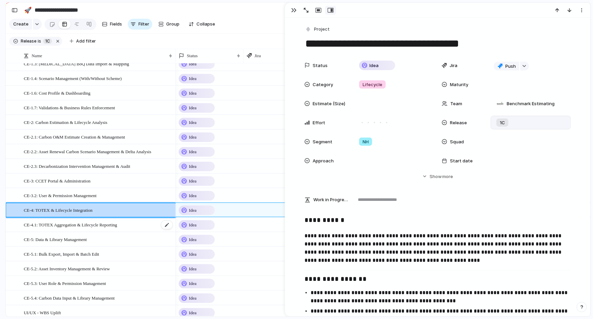
click at [46, 231] on div "CE-4.1: TOTEX Aggregation & Lifecycle Reporting" at bounding box center [99, 225] width 150 height 14
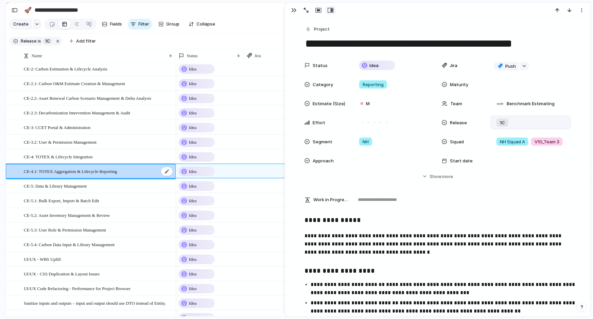
scroll to position [426, 0]
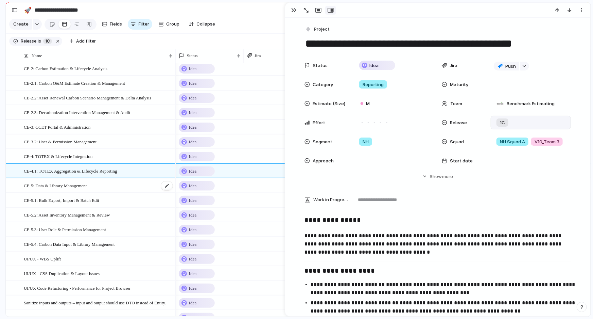
click at [59, 189] on span "CE-5: Data & Library Management" at bounding box center [55, 185] width 63 height 8
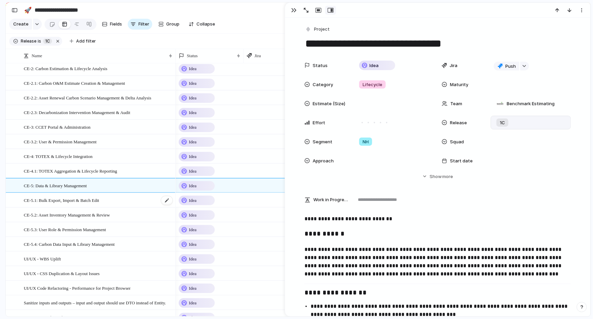
click at [71, 204] on span "CE-5.1: Bulk Export, Import & Batch Edit" at bounding box center [61, 200] width 75 height 8
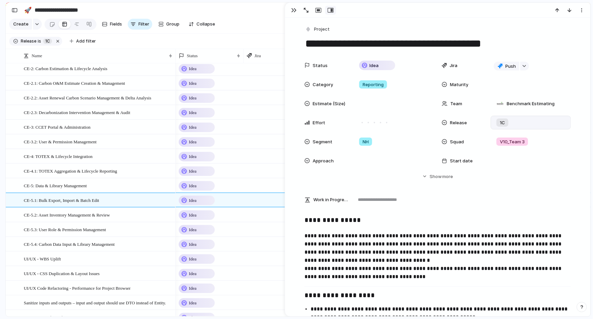
click at [321, 45] on textarea "**********" at bounding box center [438, 43] width 266 height 14
click at [350, 44] on textarea "**********" at bounding box center [438, 43] width 266 height 14
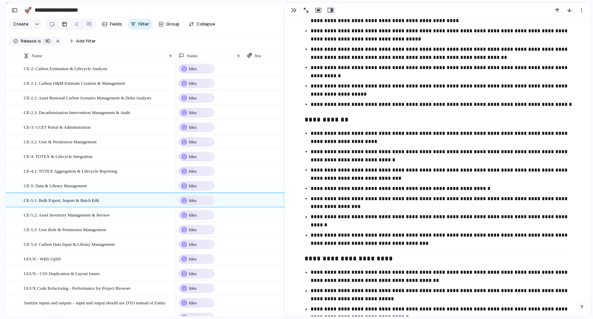
scroll to position [469, 0]
drag, startPoint x: 366, startPoint y: 124, endPoint x: 407, endPoint y: 124, distance: 40.5
click at [407, 131] on strong "**********" at bounding box center [440, 137] width 258 height 13
click at [63, 222] on div "CE-5.2: Asset Inventory Management & Review" at bounding box center [99, 215] width 150 height 14
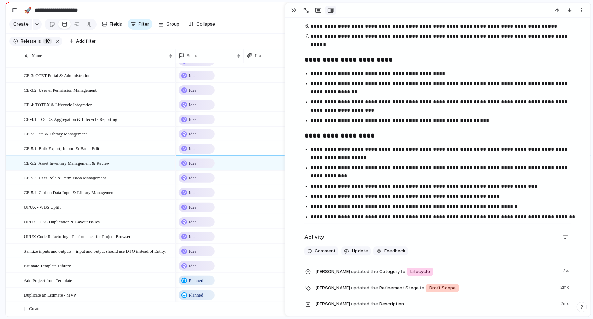
scroll to position [695, 0]
click at [90, 179] on span "CE-5.3: User Role & Permission Management" at bounding box center [65, 177] width 82 height 8
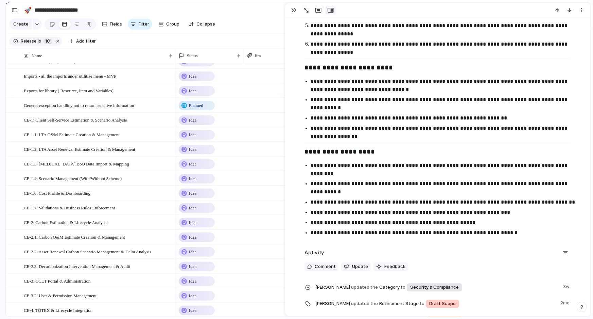
scroll to position [278, 0]
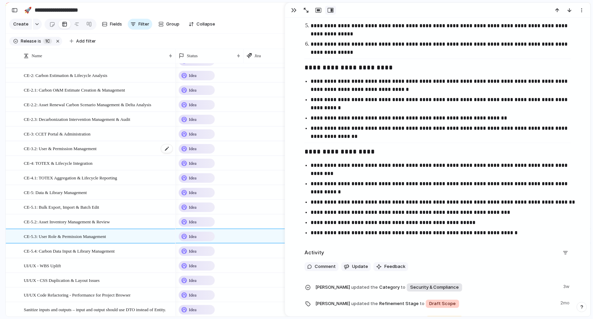
click at [55, 149] on span "CE-3.2: User & Permission Management" at bounding box center [60, 148] width 73 height 8
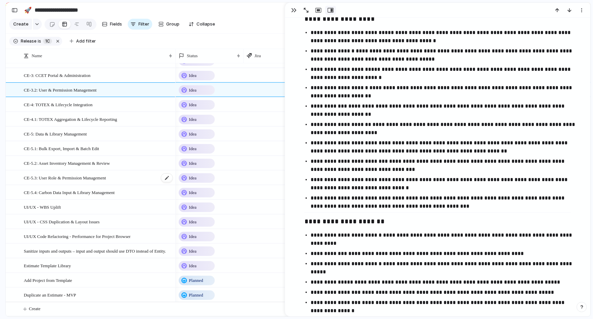
click at [61, 176] on span "CE-5.3: User Role & Permission Management" at bounding box center [65, 177] width 82 height 8
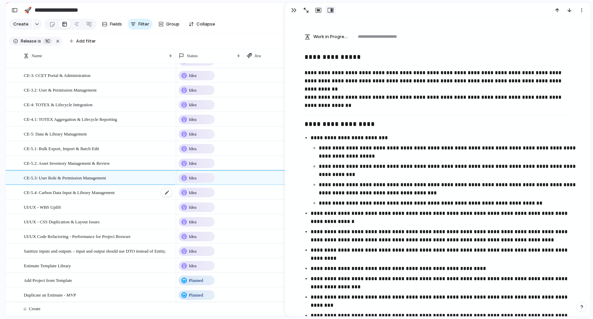
click at [71, 196] on div "CE-5.4: Carbon Data Input & Library Management" at bounding box center [99, 192] width 150 height 14
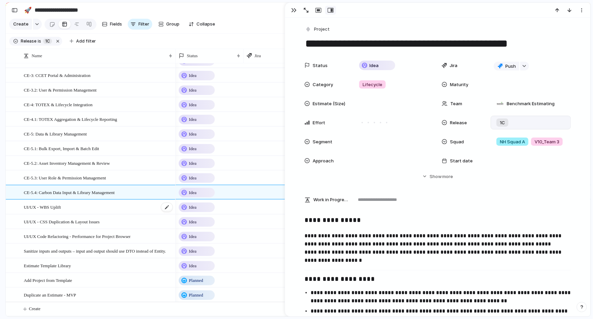
click at [70, 206] on div "UI/UX - WBS Uplift" at bounding box center [99, 207] width 150 height 14
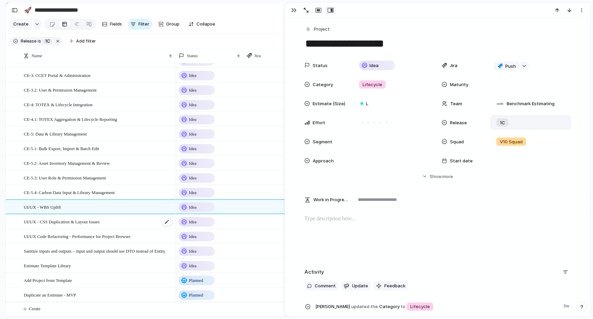
click at [74, 220] on span "UI/UX - CSS Duplication & Layout Issues" at bounding box center [62, 221] width 76 height 8
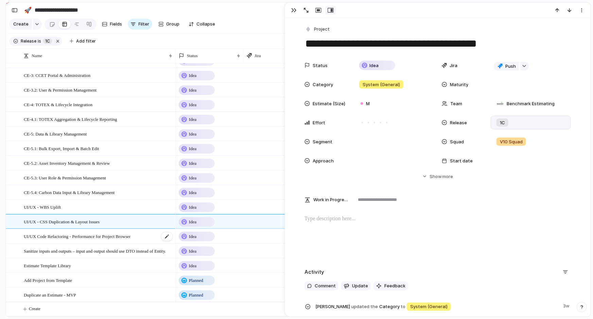
click at [61, 241] on div "UI/UX Code Refactoring - Performance for Project Browser" at bounding box center [99, 236] width 150 height 14
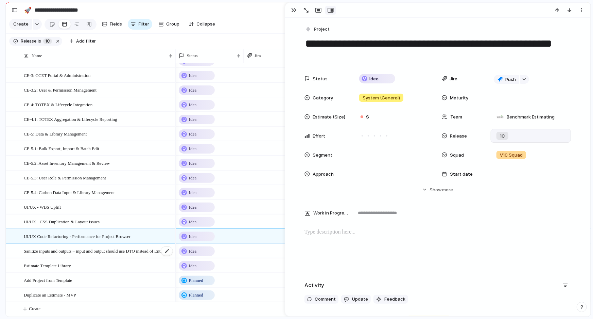
click at [59, 248] on span "Sanitize inputs and outputs – input and output should use DTO instead of Entity." at bounding box center [95, 250] width 142 height 8
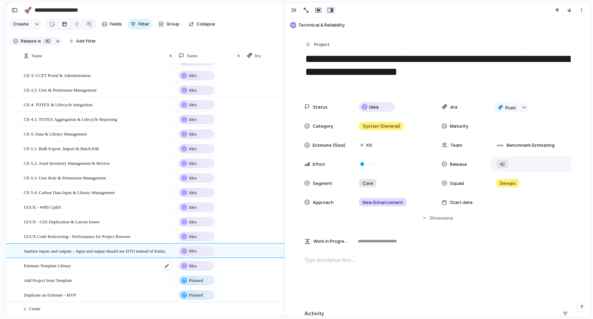
click at [58, 269] on span "Estimate Template Library" at bounding box center [47, 265] width 47 height 8
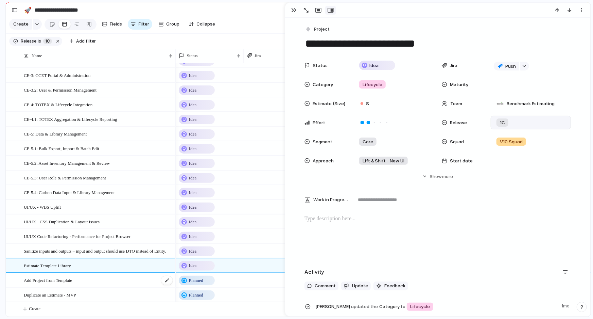
click at [62, 285] on div "Add Project from Template" at bounding box center [99, 280] width 150 height 14
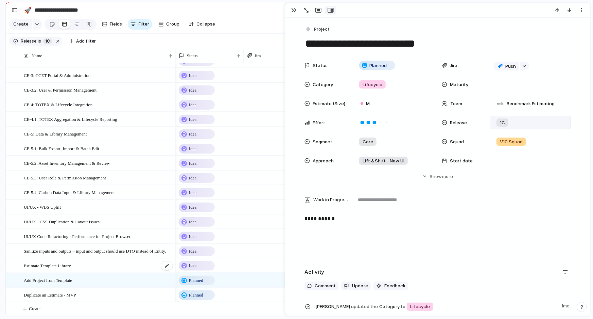
click at [65, 265] on span "Estimate Template Library" at bounding box center [47, 265] width 47 height 8
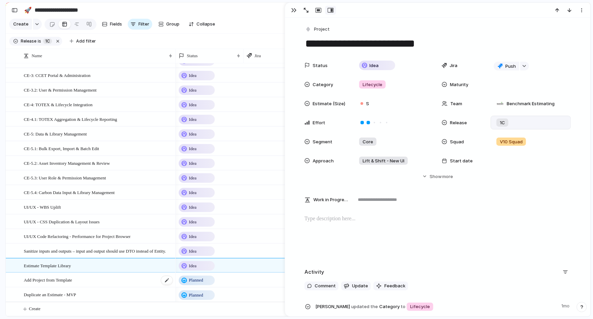
click at [65, 281] on span "Add Project from Template" at bounding box center [48, 280] width 48 height 8
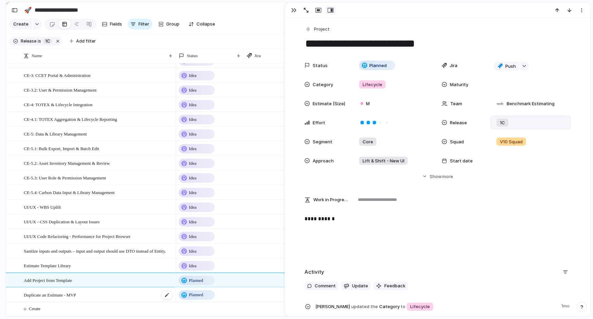
click at [69, 296] on span "Duplicate an Estimate - MVP" at bounding box center [50, 294] width 52 height 8
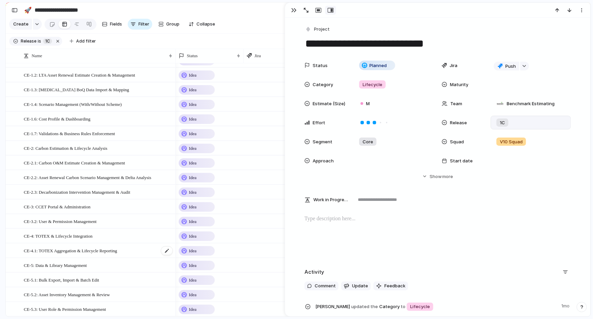
scroll to position [338, 0]
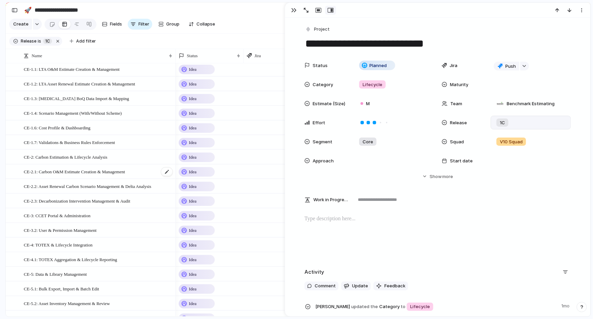
click at [58, 173] on span "CE-2.1: Carbon O&M Estimate Creation & Management" at bounding box center [74, 171] width 101 height 8
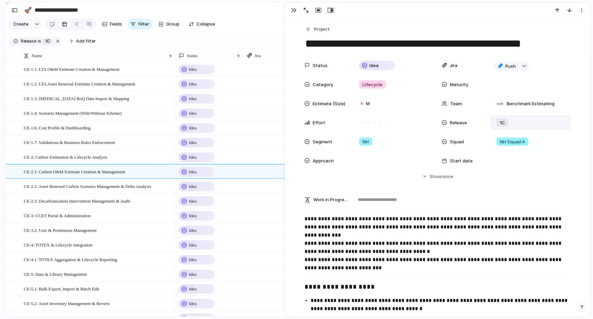
click at [351, 42] on textarea "**********" at bounding box center [438, 43] width 266 height 14
click at [61, 190] on span "CE-2.2: Asset Renewal Carbon Scenario Management & Delta Analysis" at bounding box center [87, 186] width 127 height 8
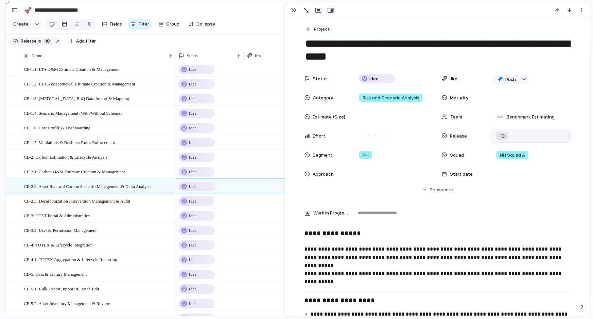
click at [338, 53] on textarea "**********" at bounding box center [438, 50] width 266 height 28
click at [109, 201] on span "CE-2.3: Decarbonization Intervention Management & Audit" at bounding box center [77, 200] width 106 height 8
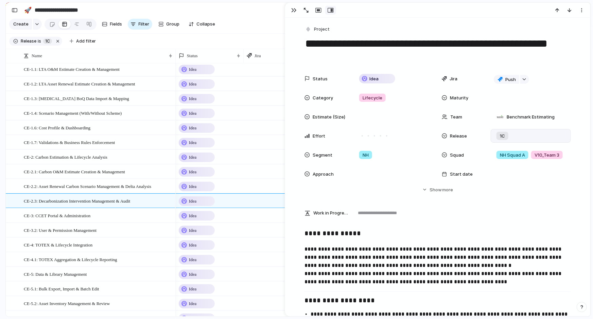
click at [383, 46] on textarea "**********" at bounding box center [438, 50] width 266 height 28
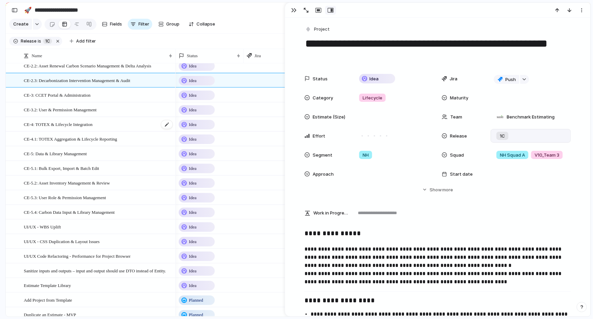
scroll to position [458, 0]
click at [68, 215] on span "CE-5.4: Carbon Data Input & Library Management" at bounding box center [69, 212] width 91 height 8
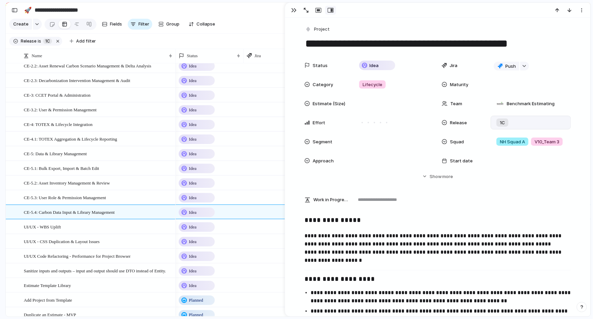
click at [378, 48] on textarea "**********" at bounding box center [438, 43] width 266 height 14
click at [42, 142] on span "CE-4.1: TOTEX Aggregation & Lifecycle Reporting" at bounding box center [70, 139] width 93 height 8
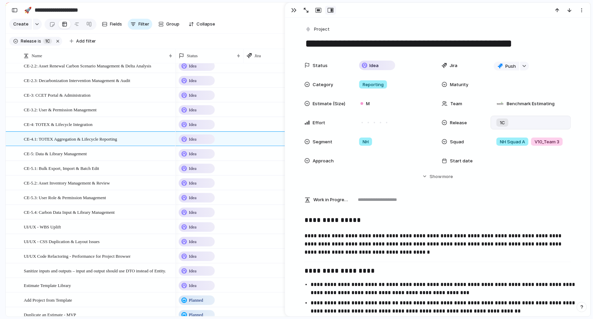
click at [361, 44] on textarea "**********" at bounding box center [438, 43] width 266 height 14
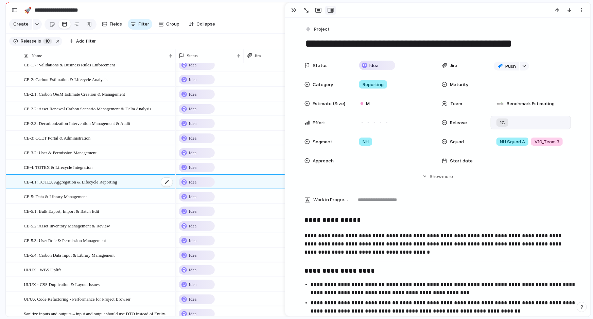
scroll to position [384, 0]
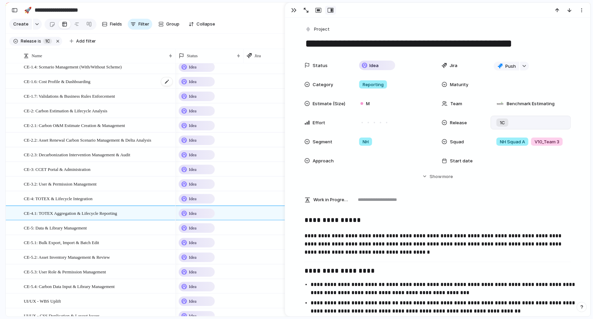
click at [56, 85] on span "CE-1.6: Cost Profile & Dashboarding" at bounding box center [57, 81] width 67 height 8
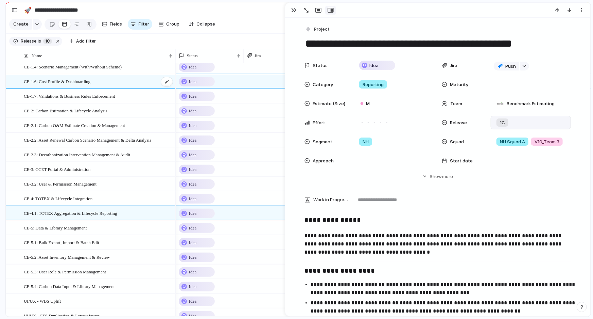
type textarea "**********"
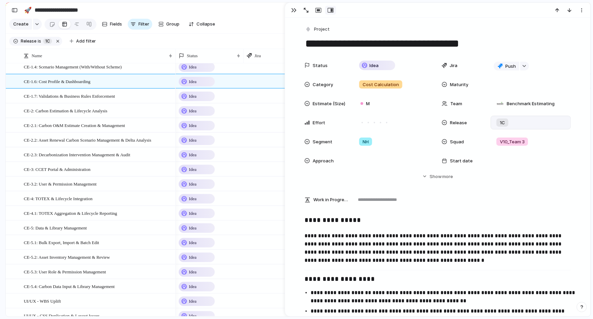
click at [344, 45] on textarea "**********" at bounding box center [438, 43] width 266 height 14
